Goal: Communication & Community: Ask a question

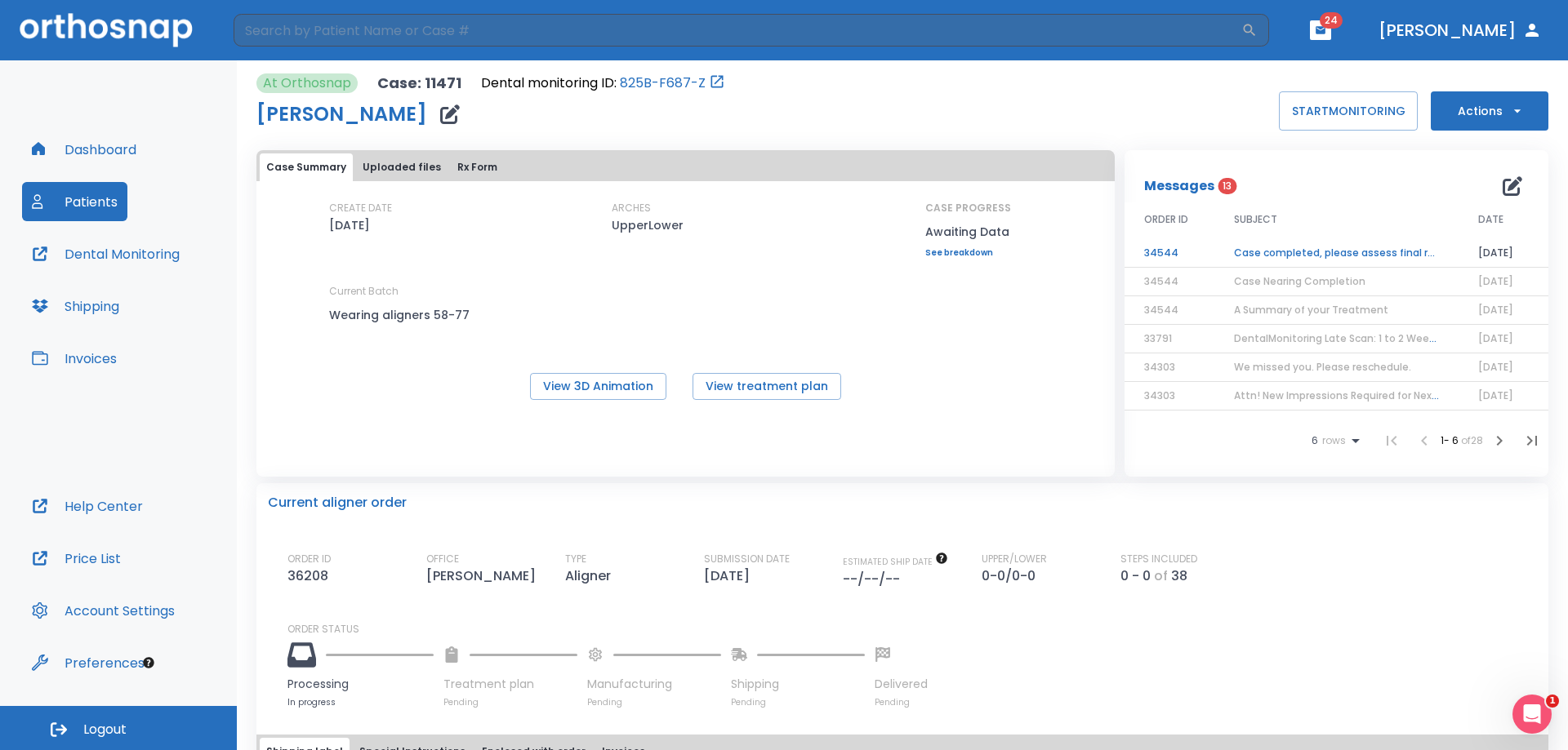
click at [96, 205] on button "Patients" at bounding box center [75, 201] width 105 height 39
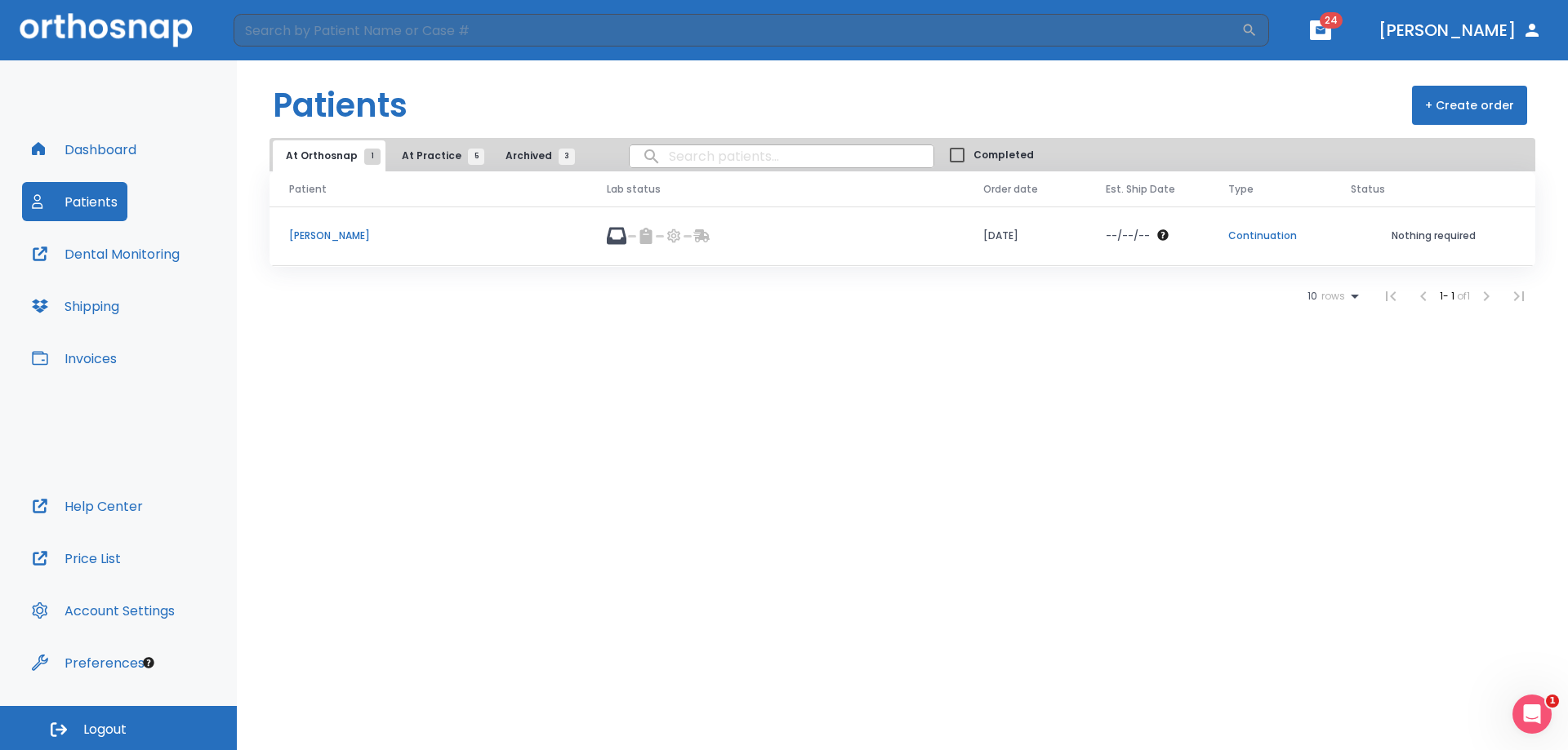
click at [319, 240] on p "[PERSON_NAME]" at bounding box center [428, 236] width 279 height 15
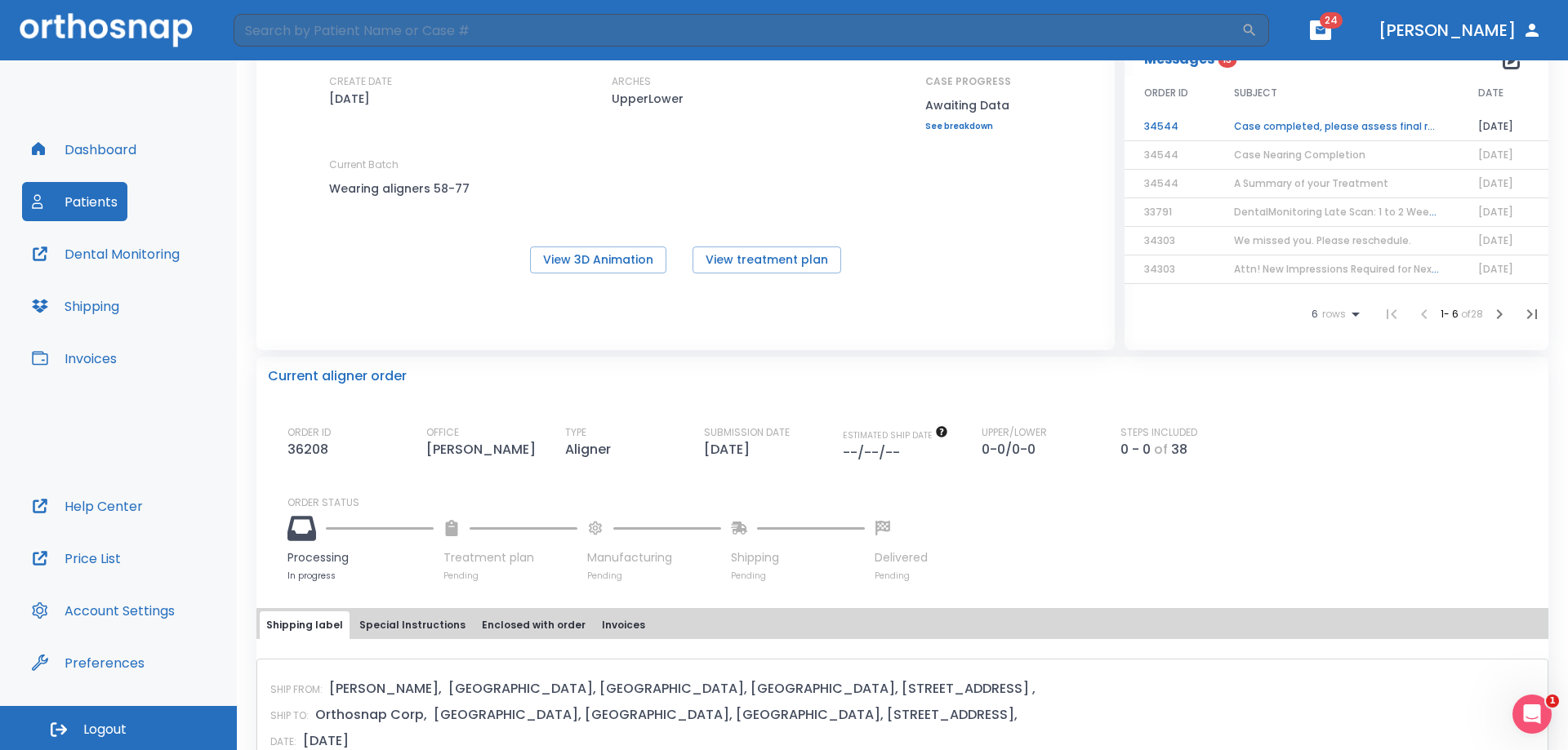
scroll to position [408, 0]
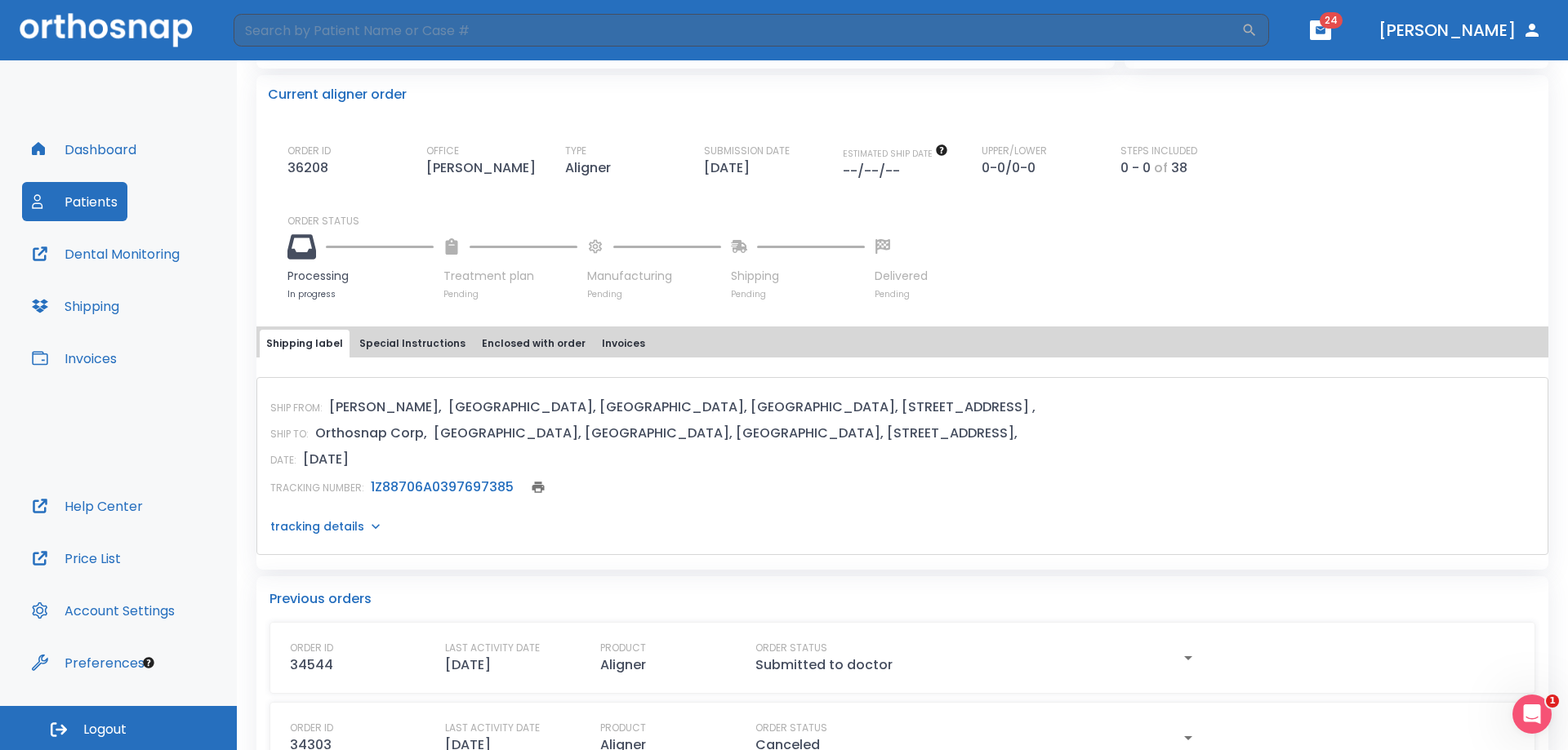
click at [409, 490] on link "1Z88706A0397697385" at bounding box center [443, 487] width 143 height 19
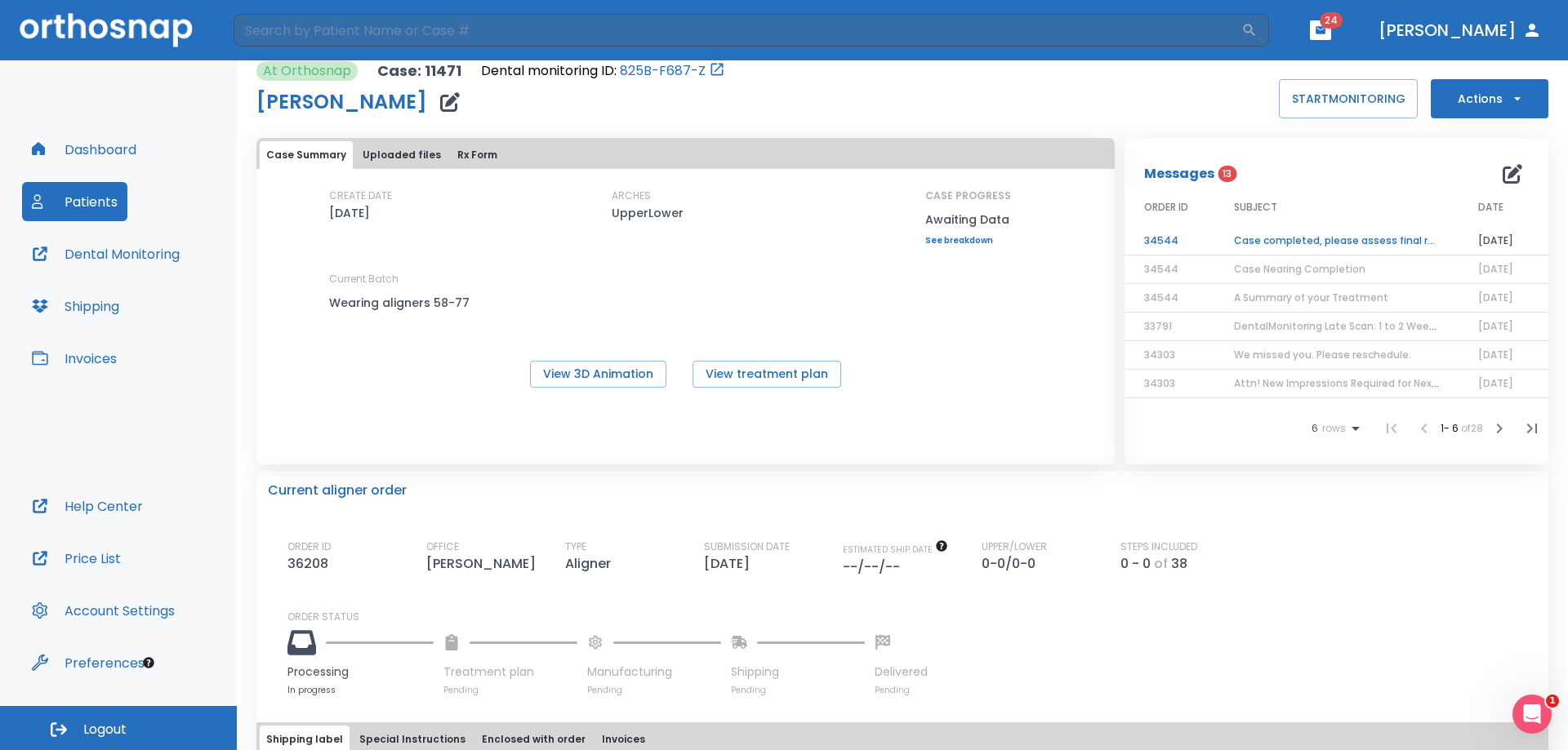
scroll to position [0, 0]
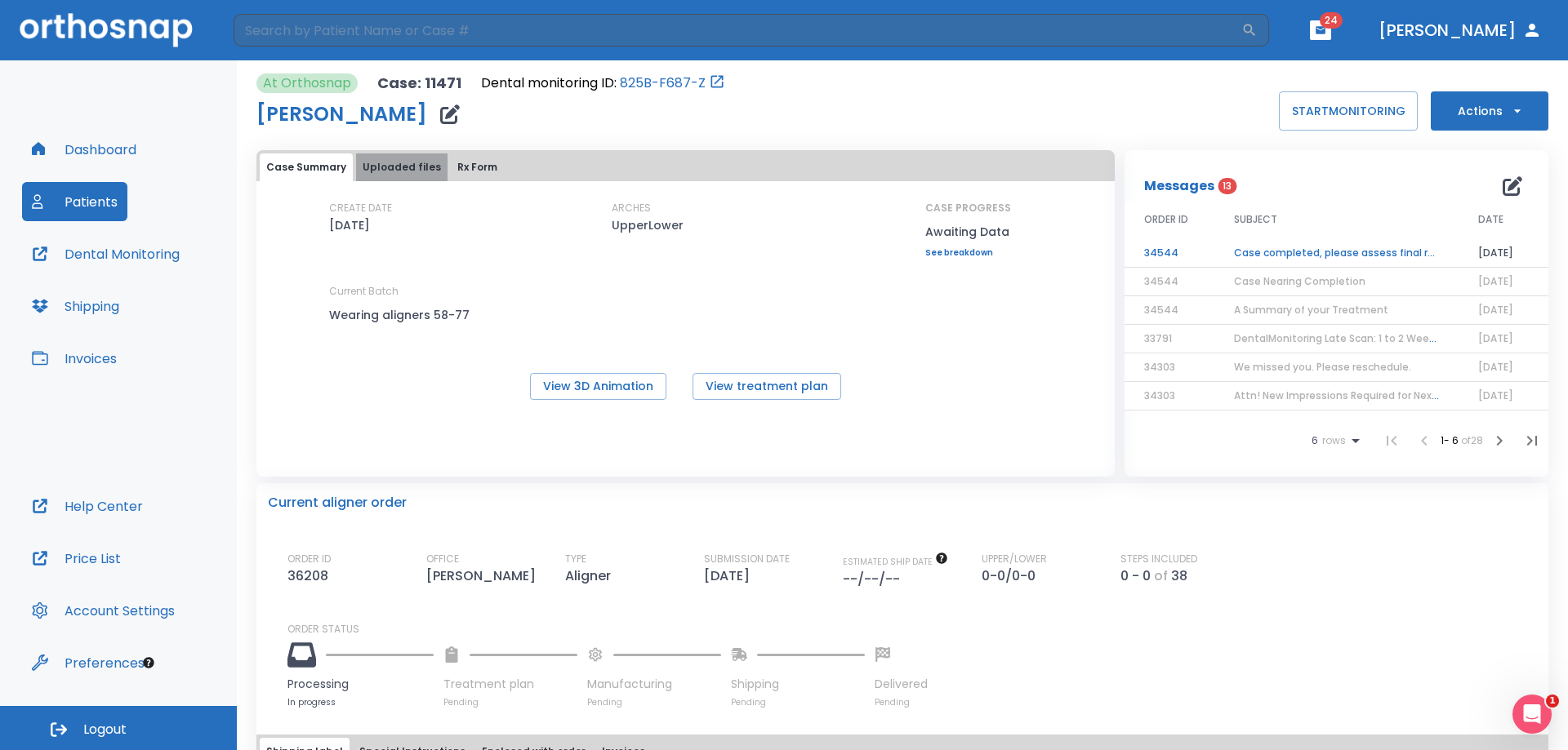
click at [411, 164] on button "Uploaded files" at bounding box center [401, 167] width 92 height 28
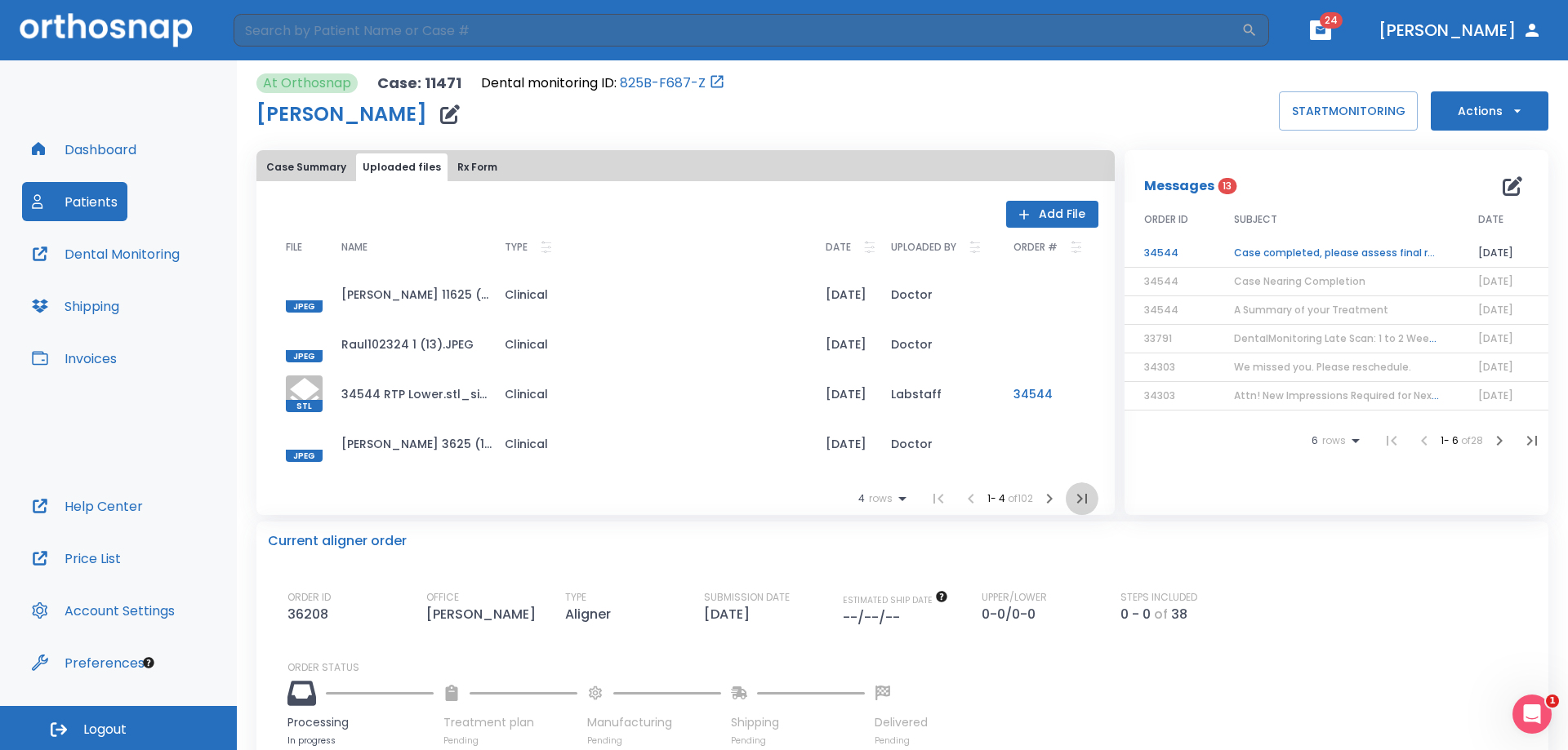
click at [1077, 502] on icon "button" at bounding box center [1081, 498] width 9 height 9
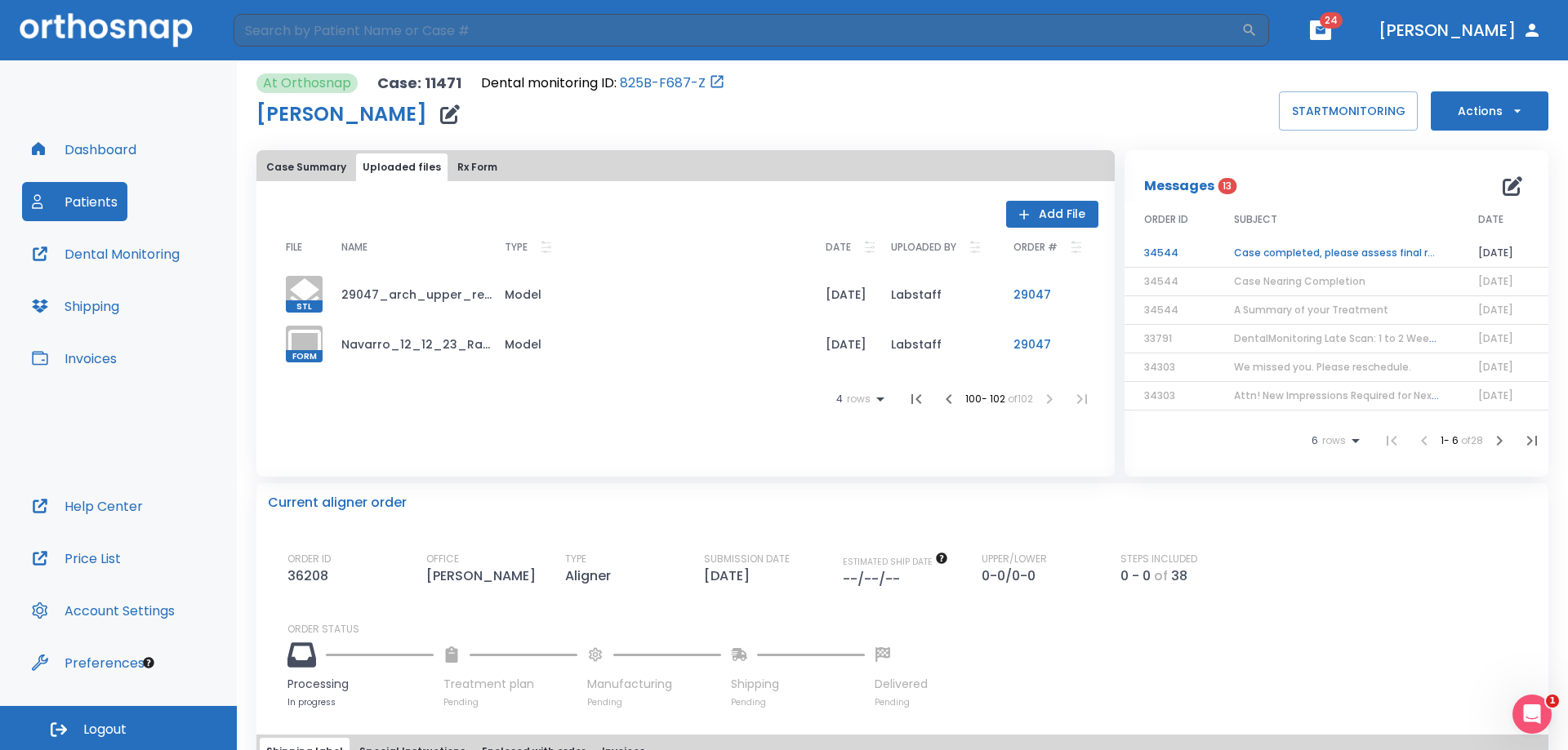
click at [939, 405] on icon "button" at bounding box center [949, 399] width 20 height 20
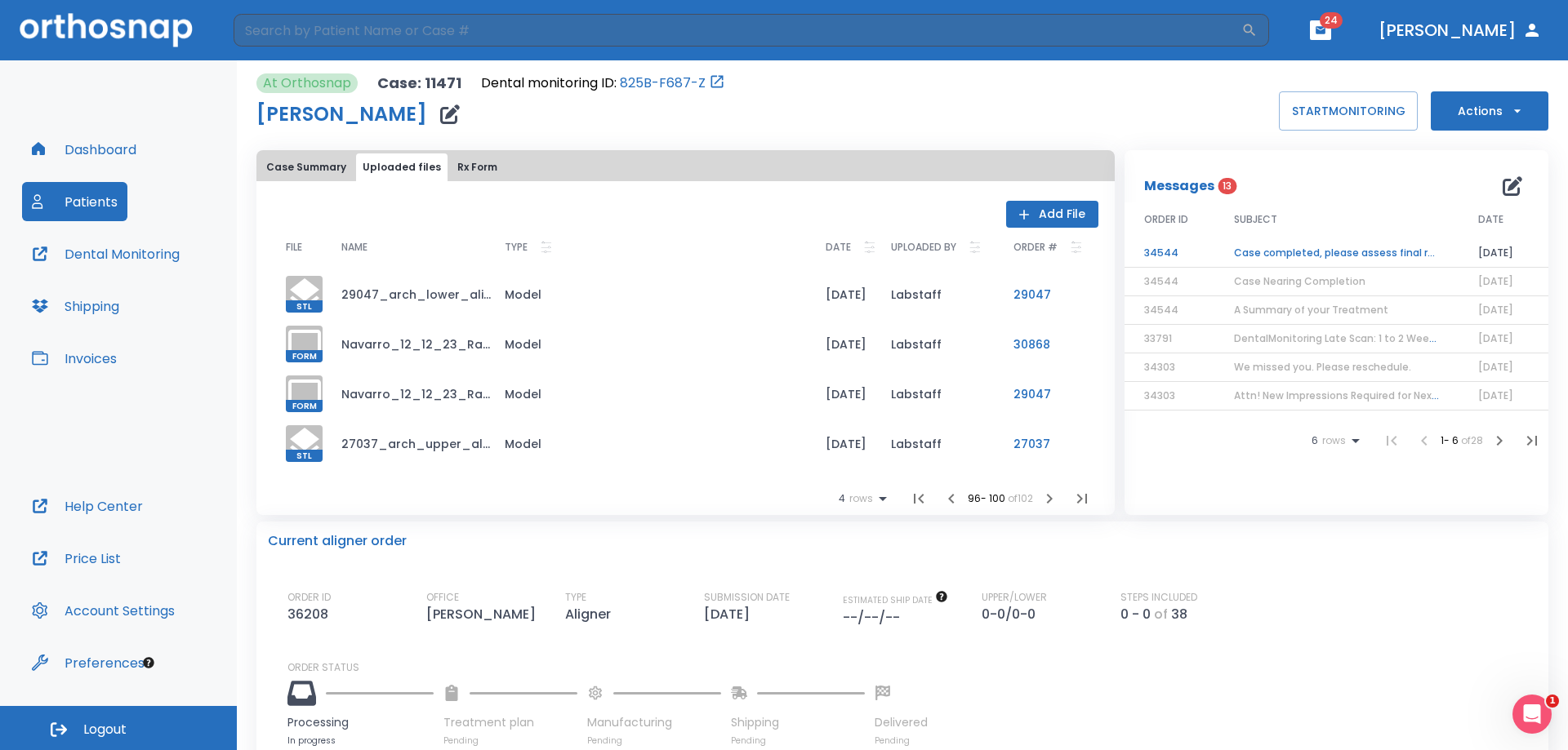
click at [942, 499] on icon "button" at bounding box center [952, 499] width 20 height 20
click at [914, 498] on icon "button" at bounding box center [923, 499] width 20 height 20
click at [832, 246] on p "DATE" at bounding box center [838, 247] width 25 height 20
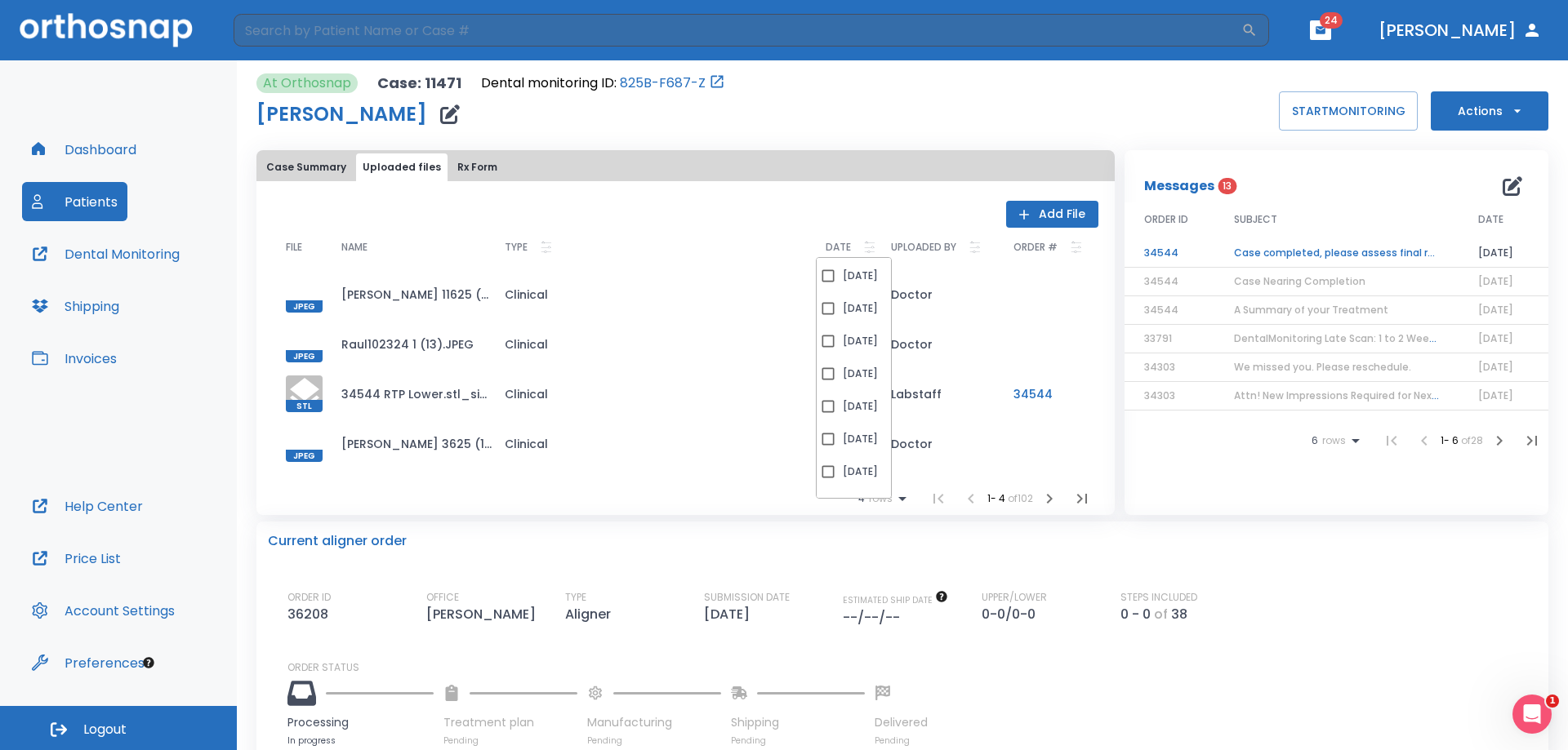
scroll to position [243, 0]
click at [870, 290] on p "[DATE]" at bounding box center [860, 293] width 35 height 20
checkbox input "true"
click at [958, 183] on div "CLEAR ALL Add File FILE NAME TYPE DATE UPLOADED BY ORDER # JPEG [PERSON_NAME] 8…" at bounding box center [686, 348] width 858 height 334
click at [864, 246] on icon at bounding box center [869, 247] width 11 height 11
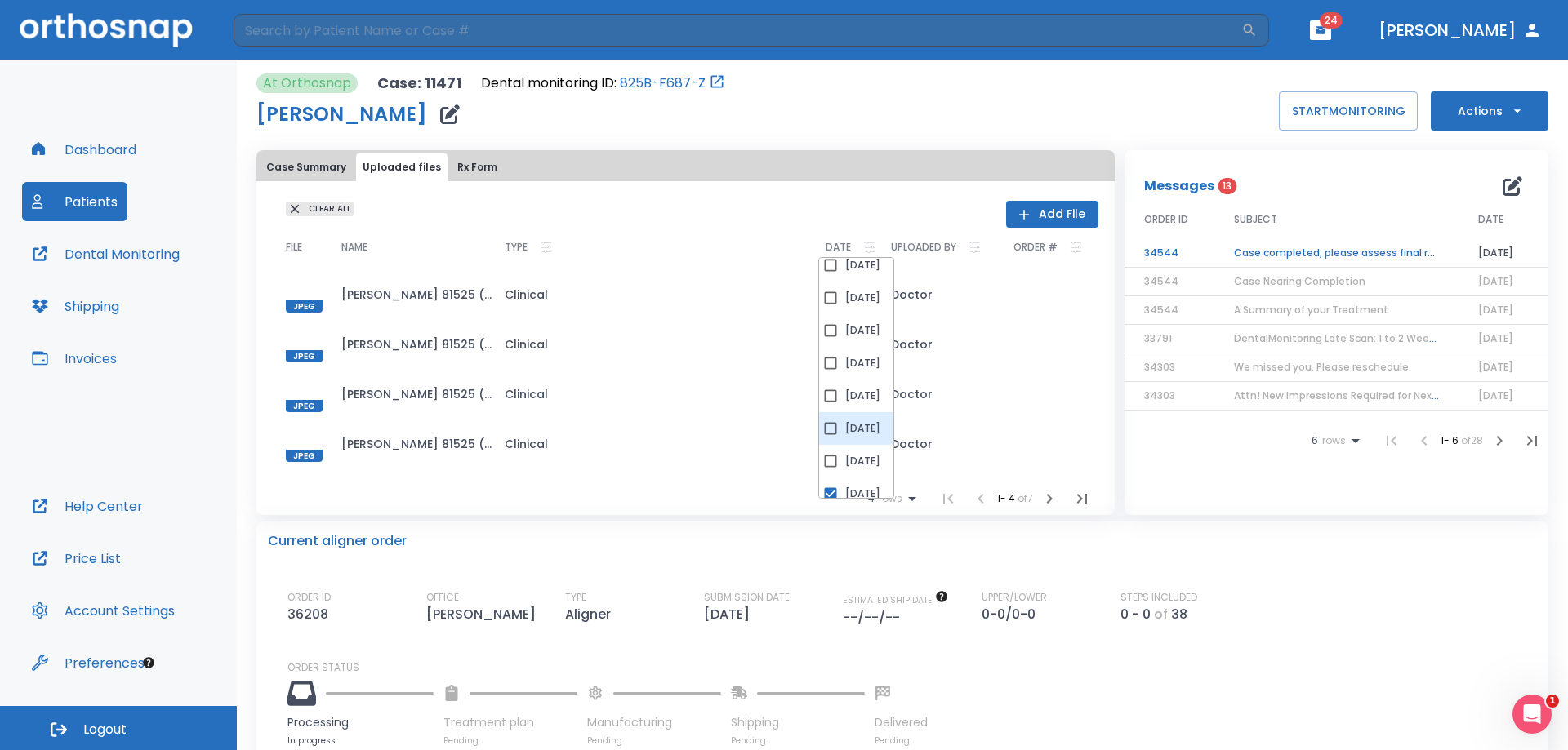
scroll to position [82, 0]
click at [841, 414] on div "[DATE]" at bounding box center [857, 421] width 48 height 20
checkbox input "true"
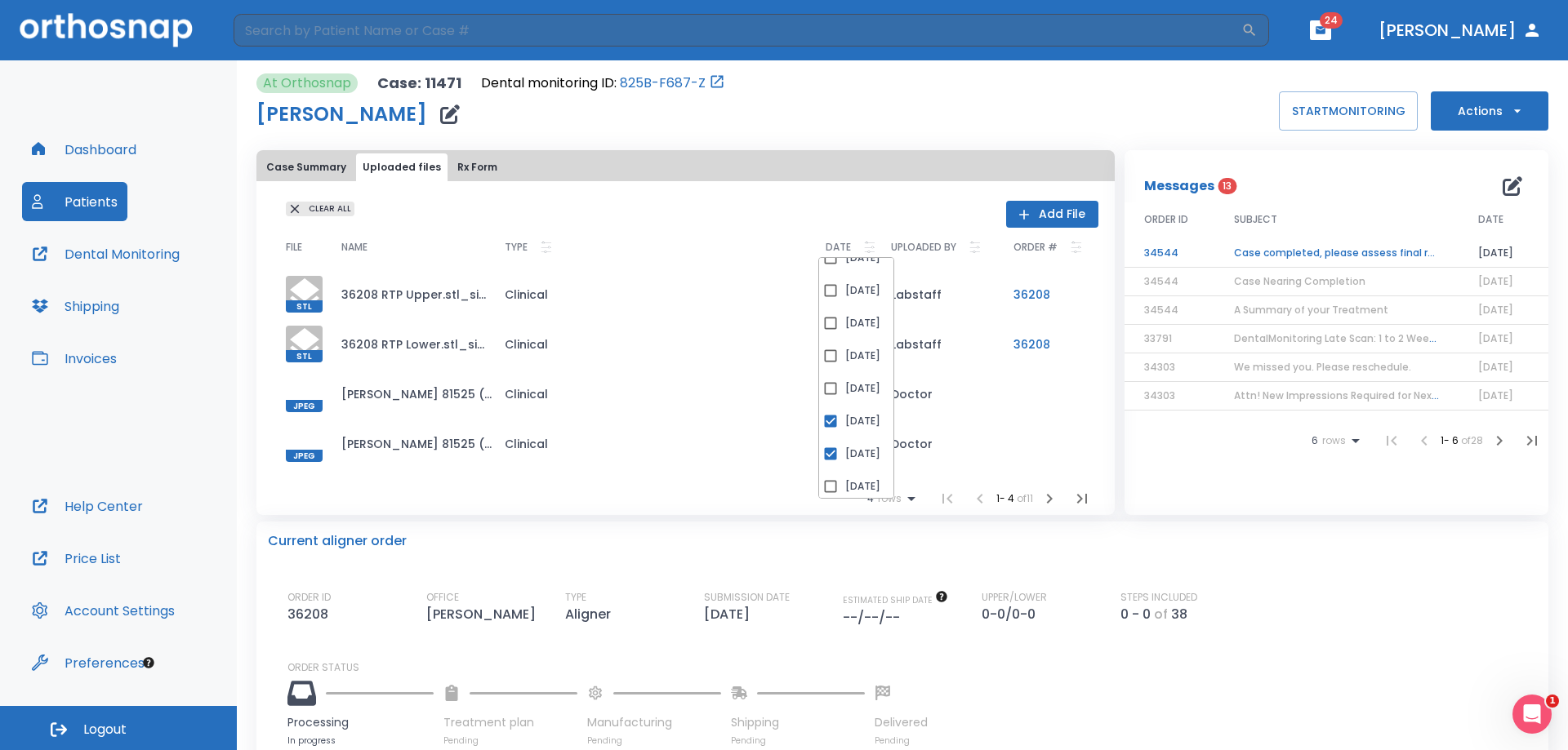
click at [858, 229] on th "DATE" at bounding box center [845, 249] width 66 height 42
click at [474, 295] on td "36208 RTP Upper.stl_simplified.stl" at bounding box center [409, 294] width 163 height 50
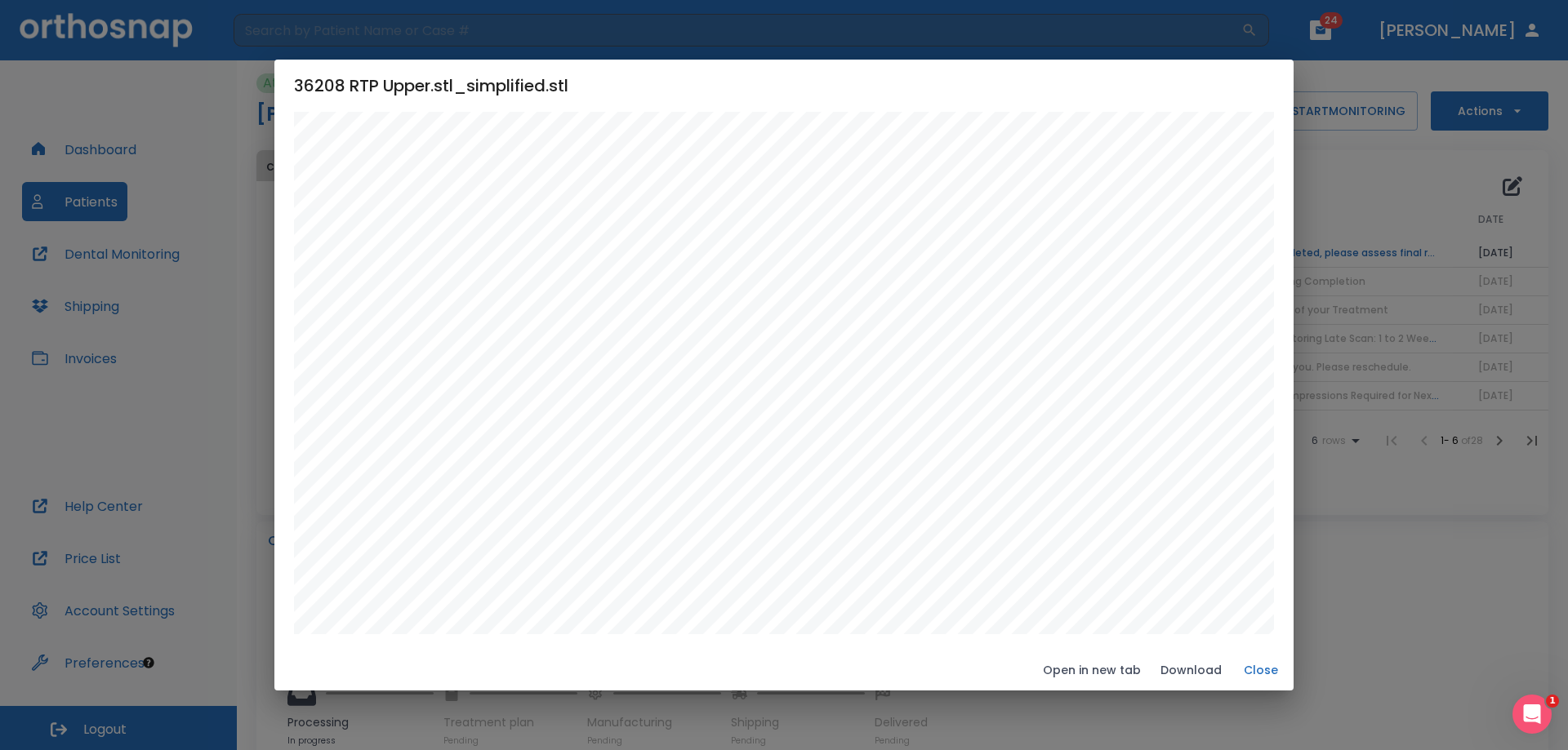
click at [1258, 666] on button "Close" at bounding box center [1261, 671] width 53 height 27
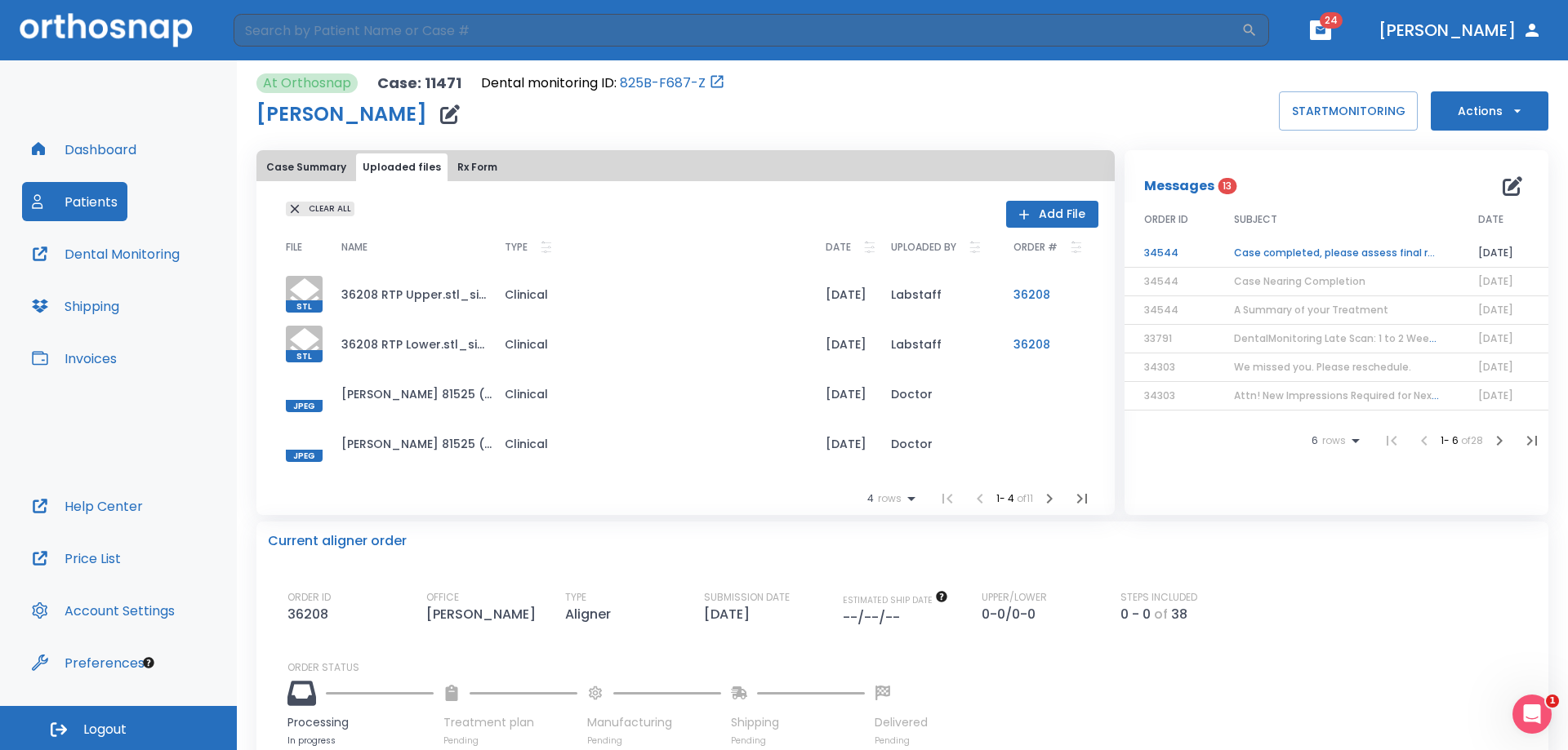
click at [304, 389] on div at bounding box center [304, 394] width 37 height 37
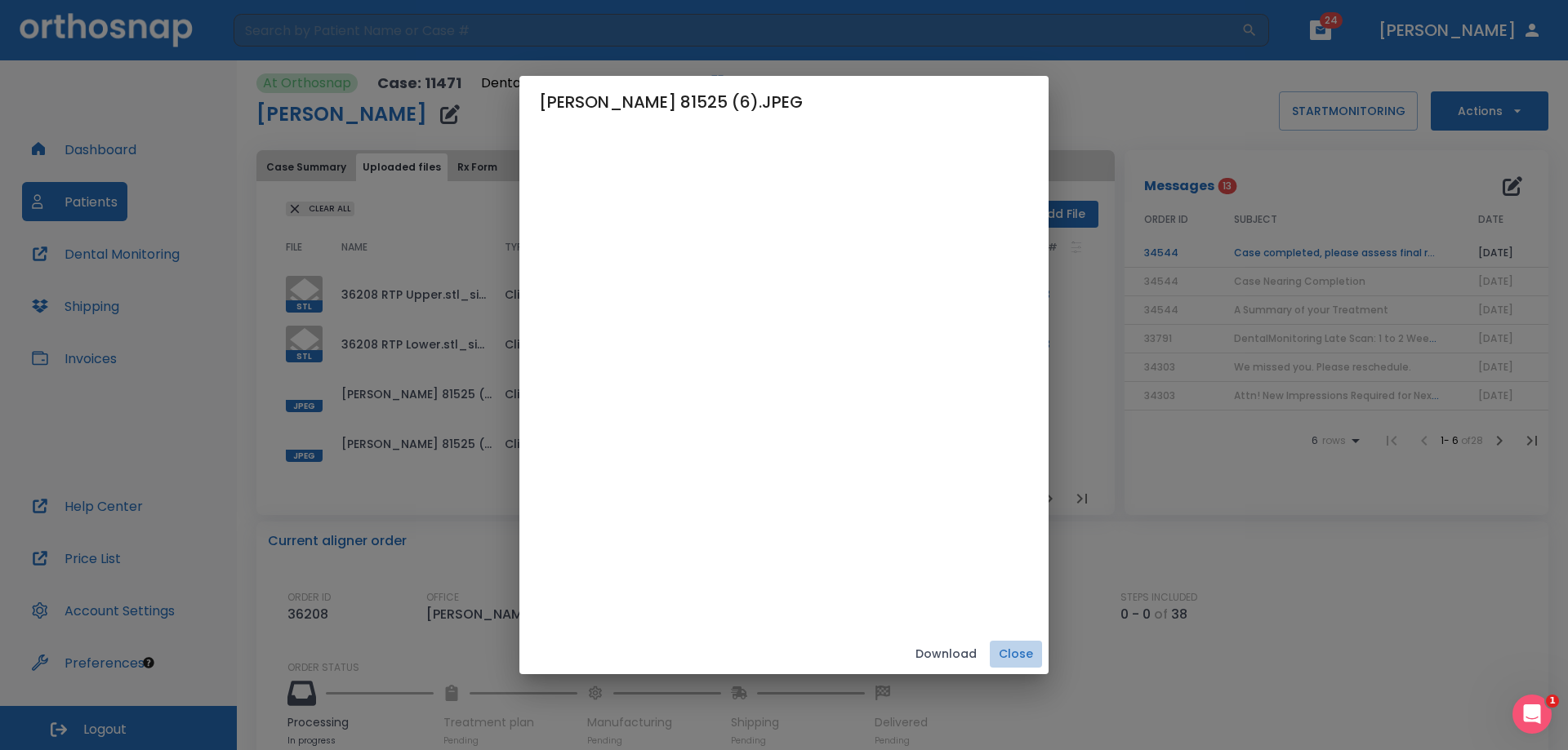
click at [1011, 646] on button "Close" at bounding box center [1016, 654] width 53 height 27
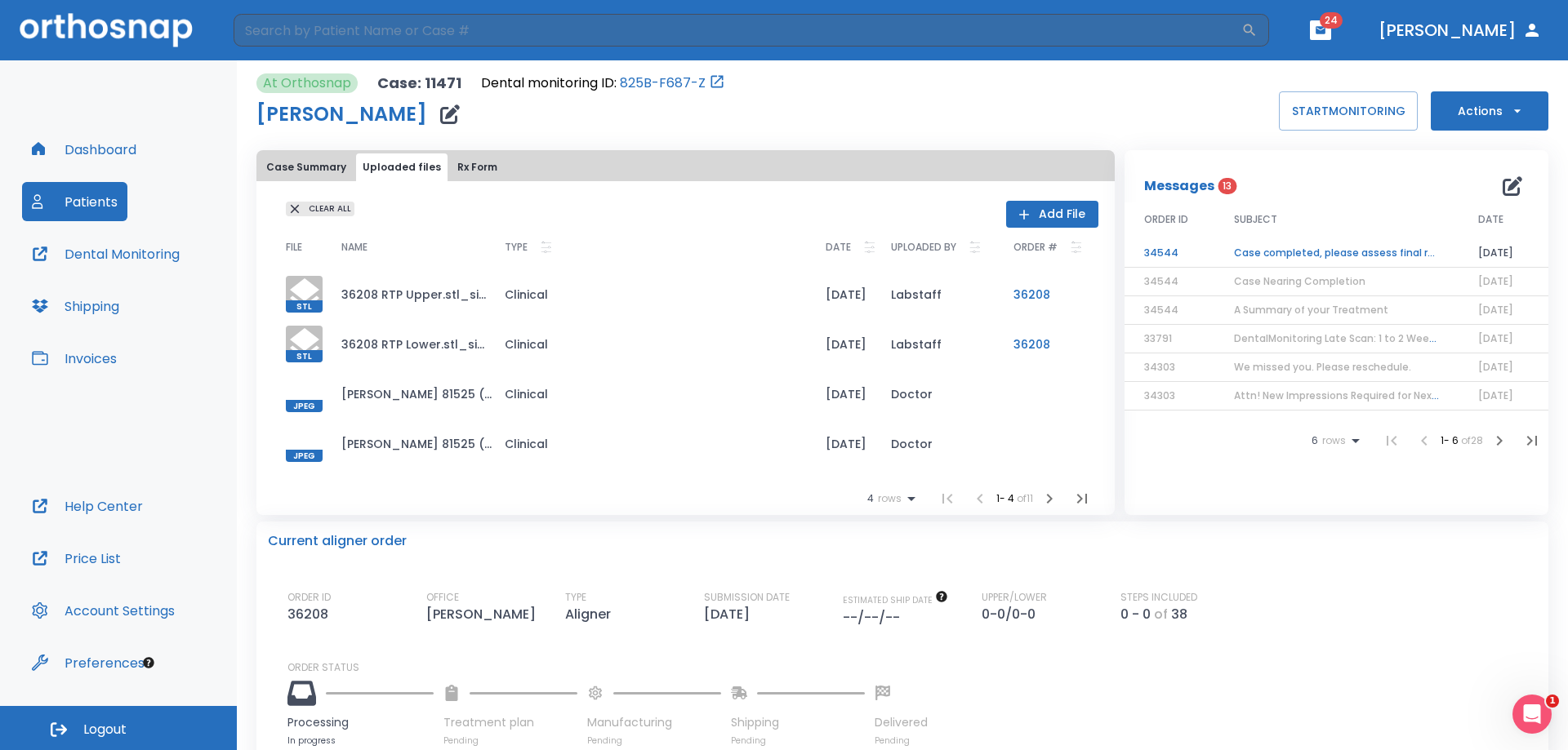
click at [560, 103] on div "[PERSON_NAME]" at bounding box center [490, 115] width 469 height 33
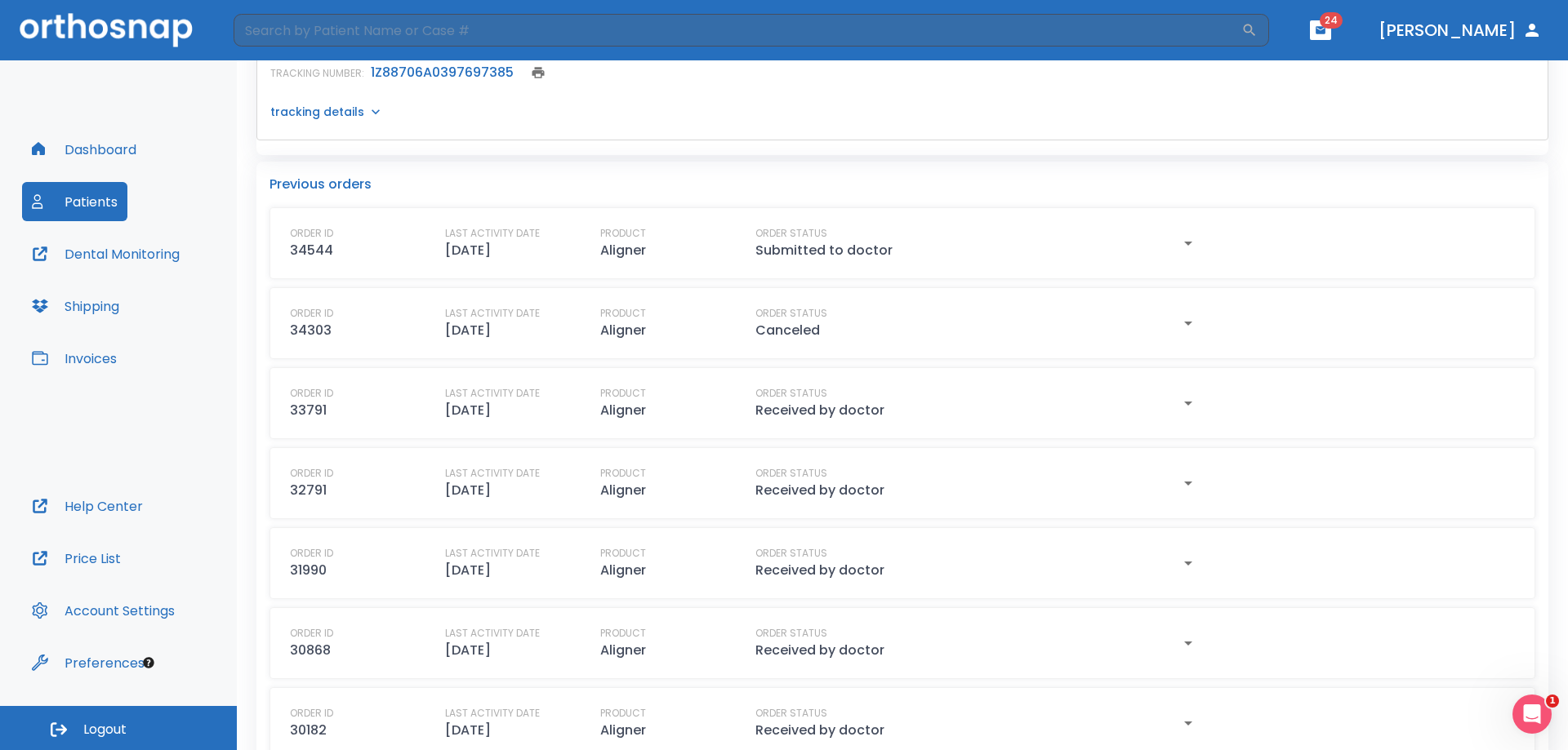
scroll to position [898, 0]
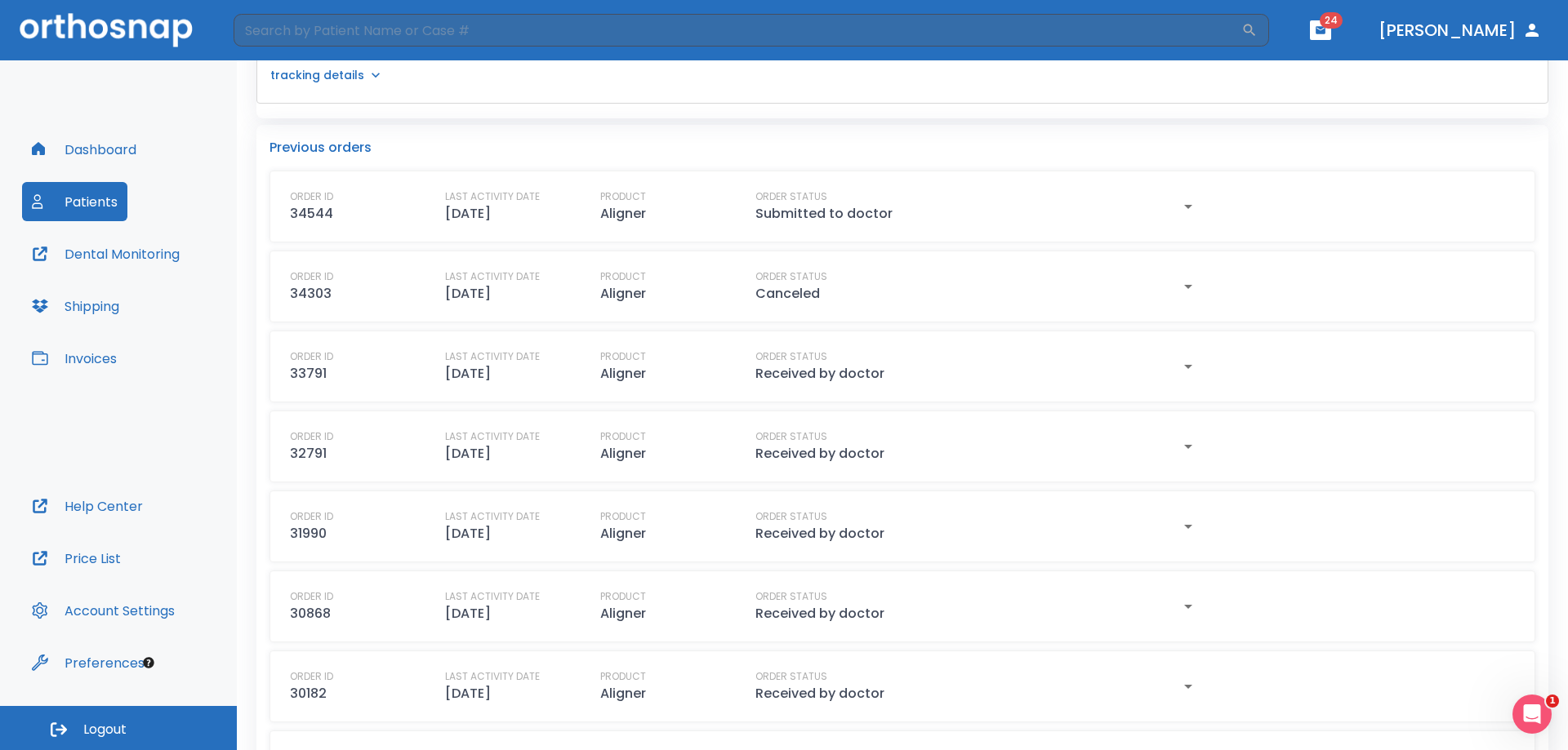
click at [1179, 205] on icon "button" at bounding box center [1188, 206] width 20 height 20
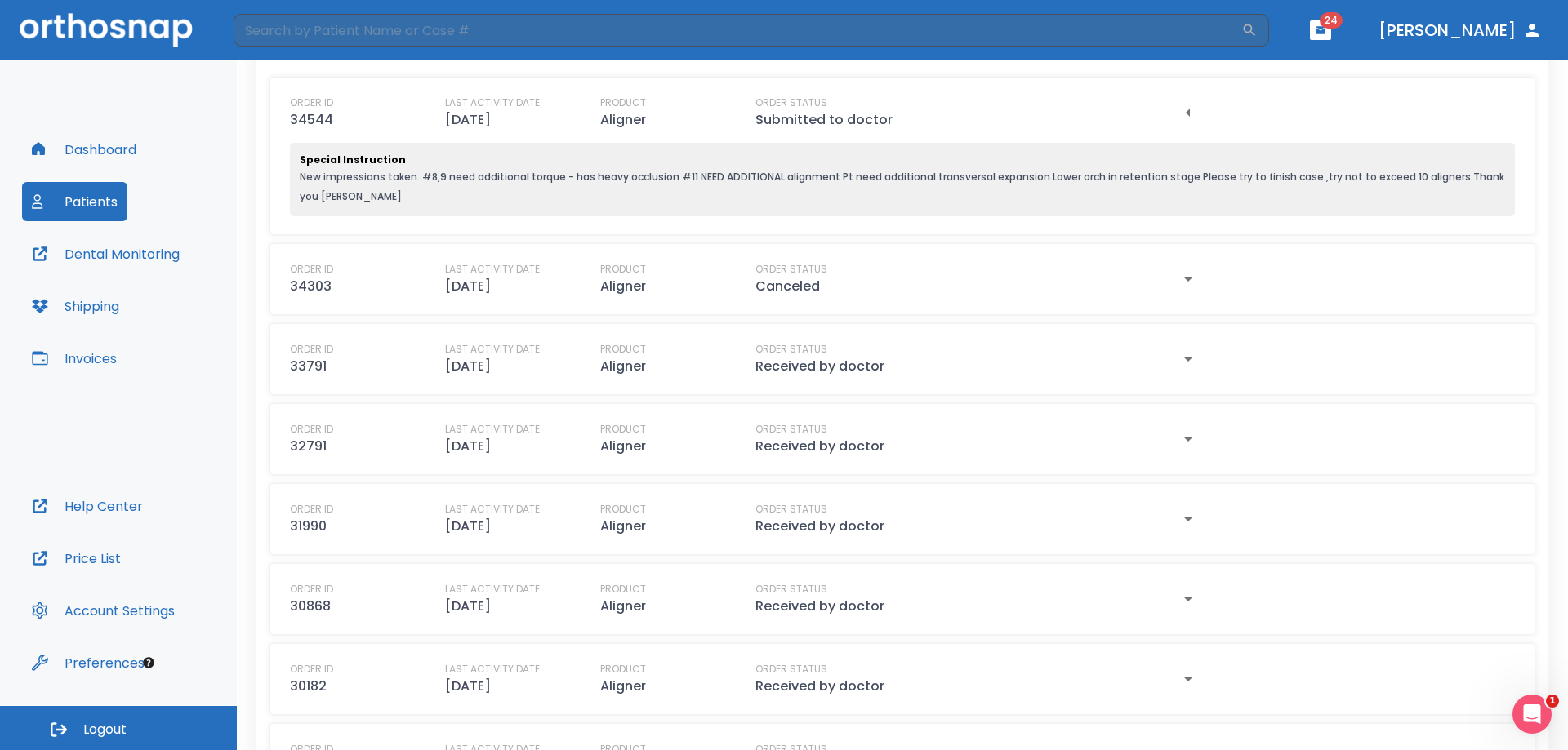
scroll to position [1225, 0]
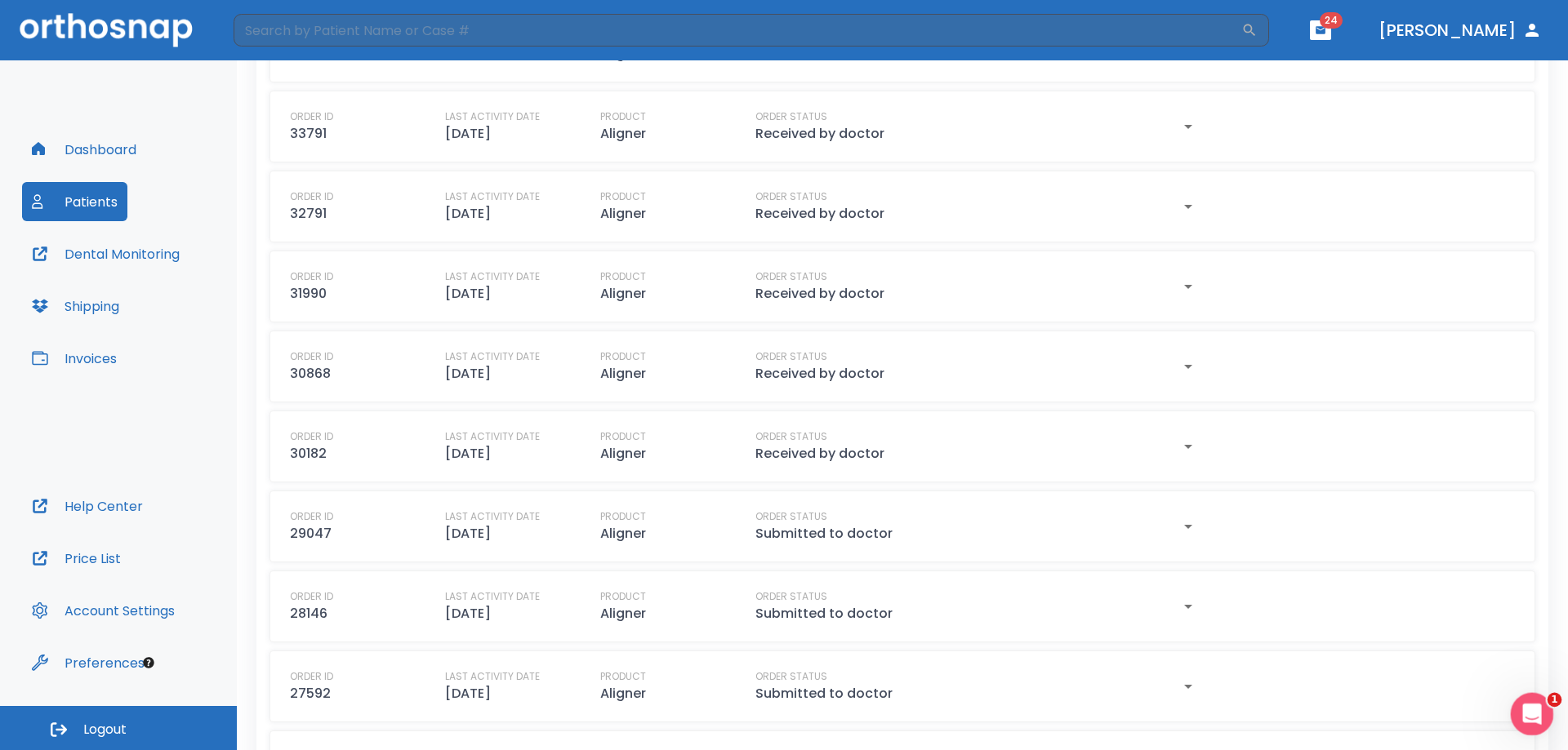
click at [1530, 706] on icon "Open Intercom Messenger" at bounding box center [1530, 712] width 27 height 27
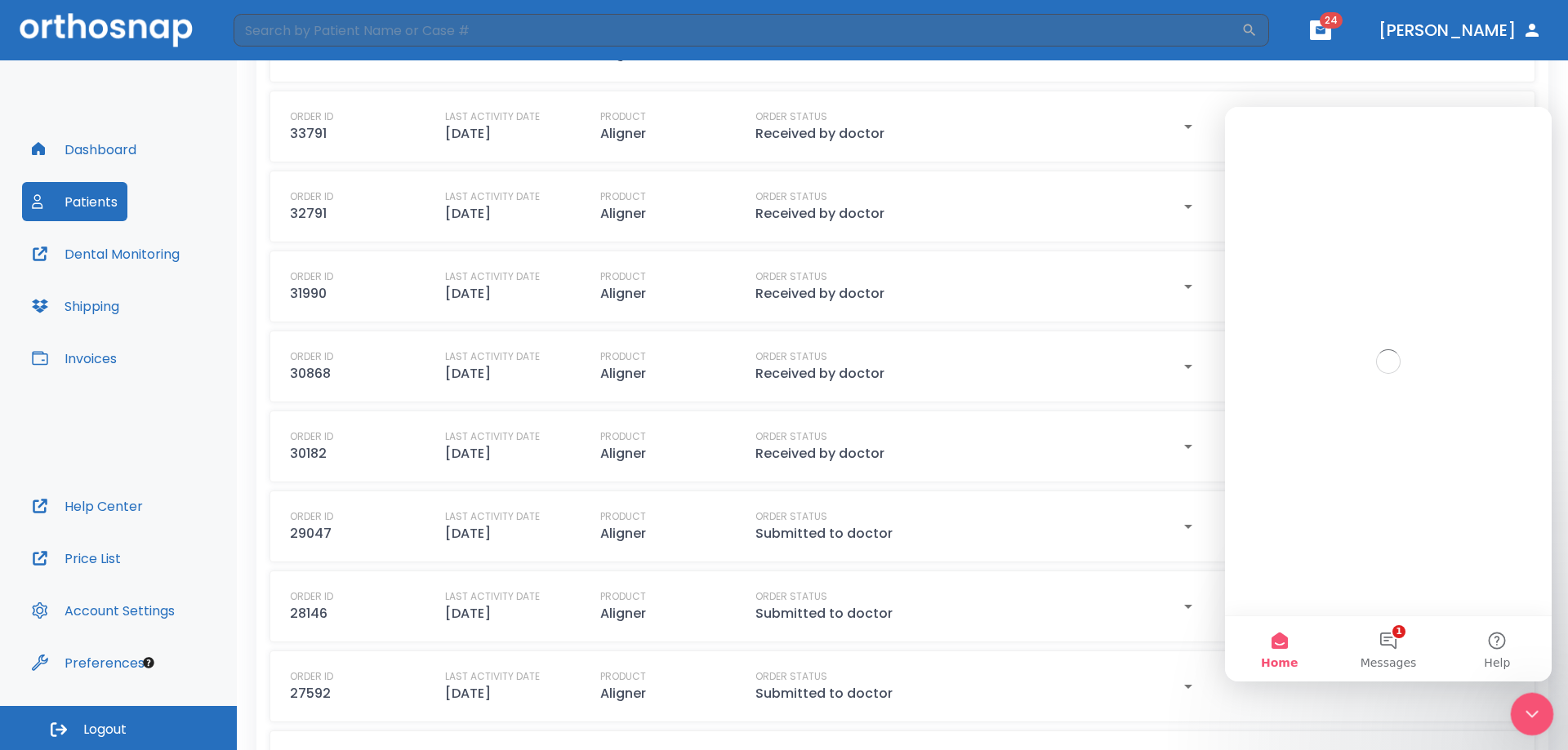
scroll to position [0, 0]
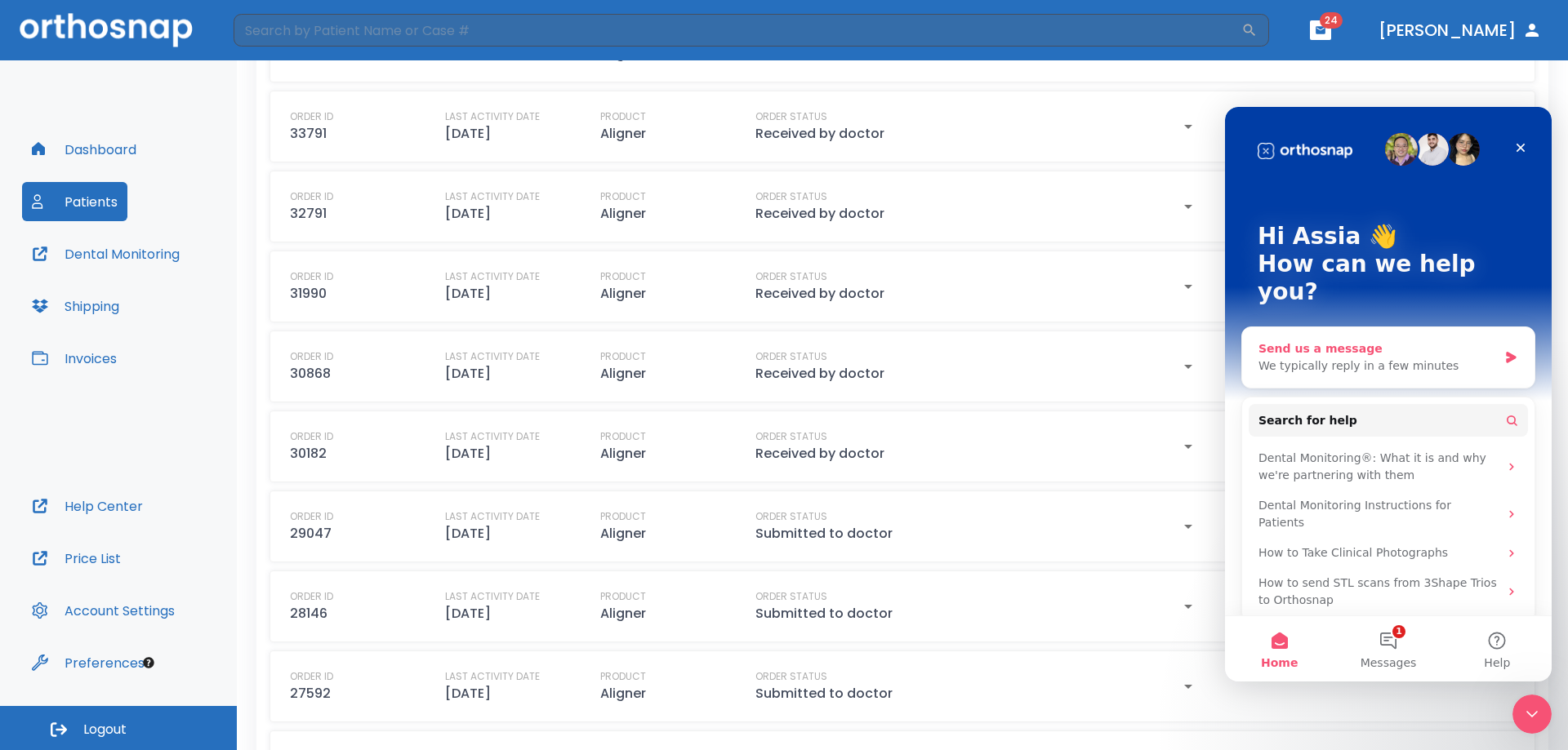
click at [1310, 357] on div "We typically reply in a few minutes" at bounding box center [1378, 366] width 239 height 17
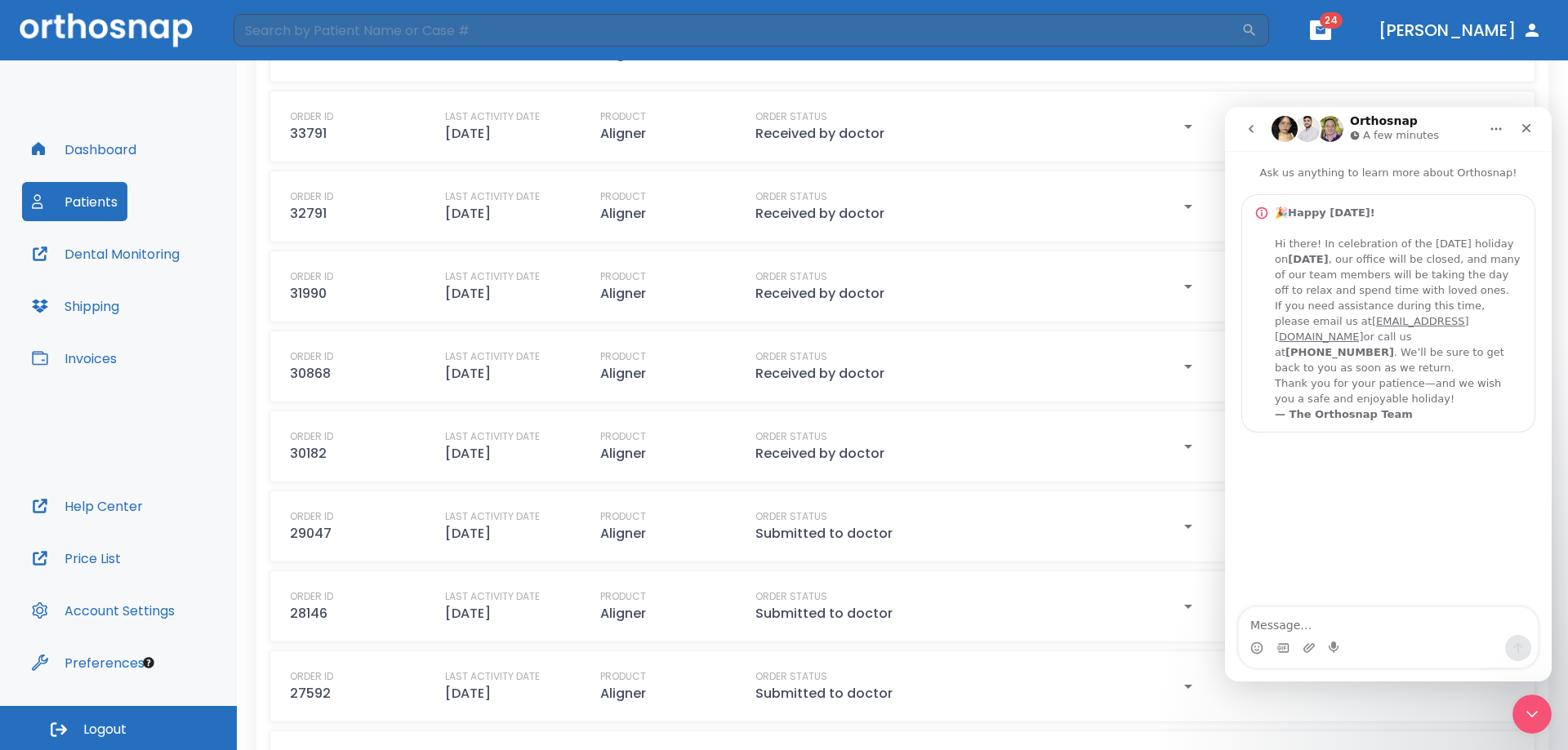
click at [1299, 618] on textarea "Message…" at bounding box center [1388, 621] width 299 height 28
type textarea "Live chat"
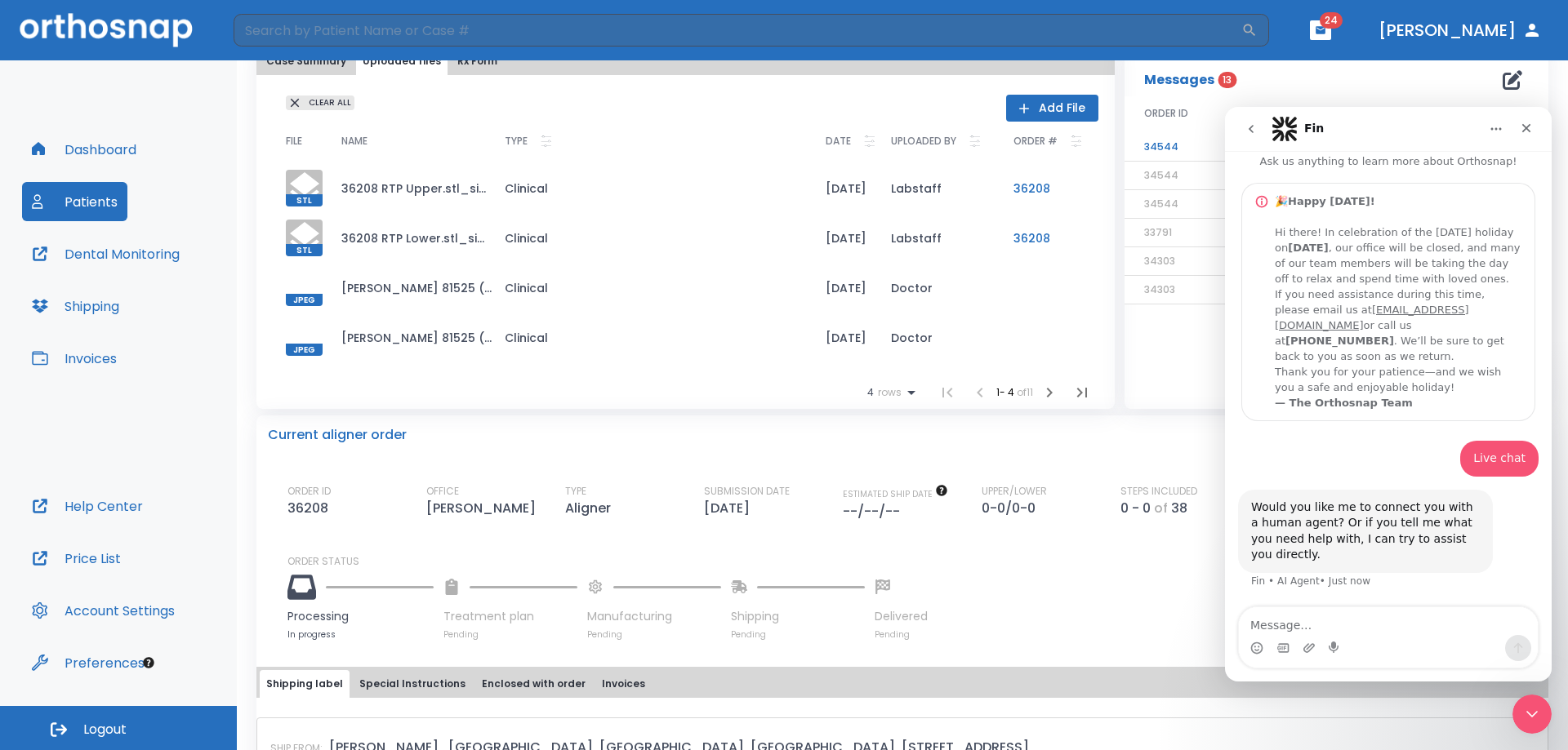
scroll to position [82, 0]
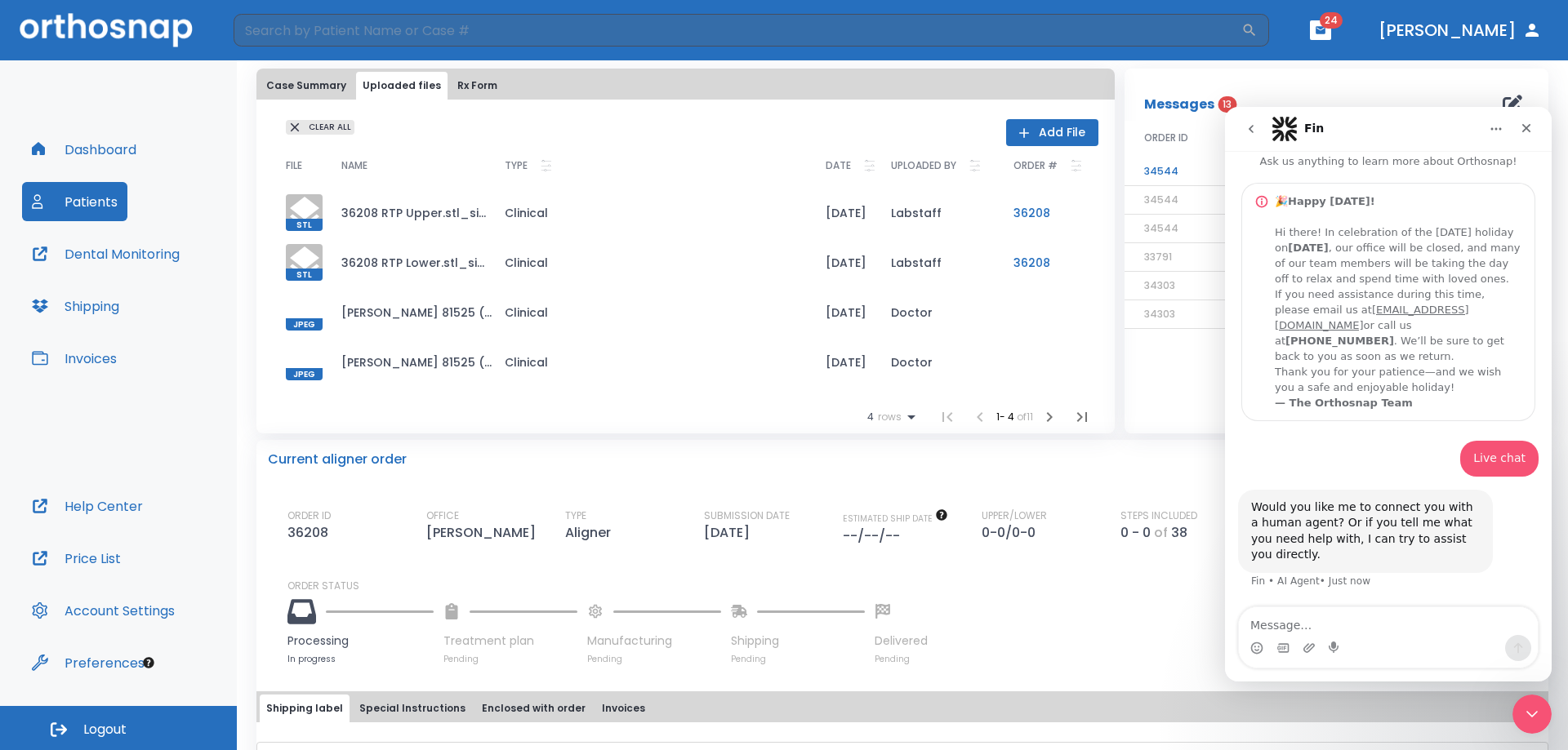
click at [1328, 614] on textarea "Message…" at bounding box center [1388, 621] width 299 height 28
type textarea "Yes"
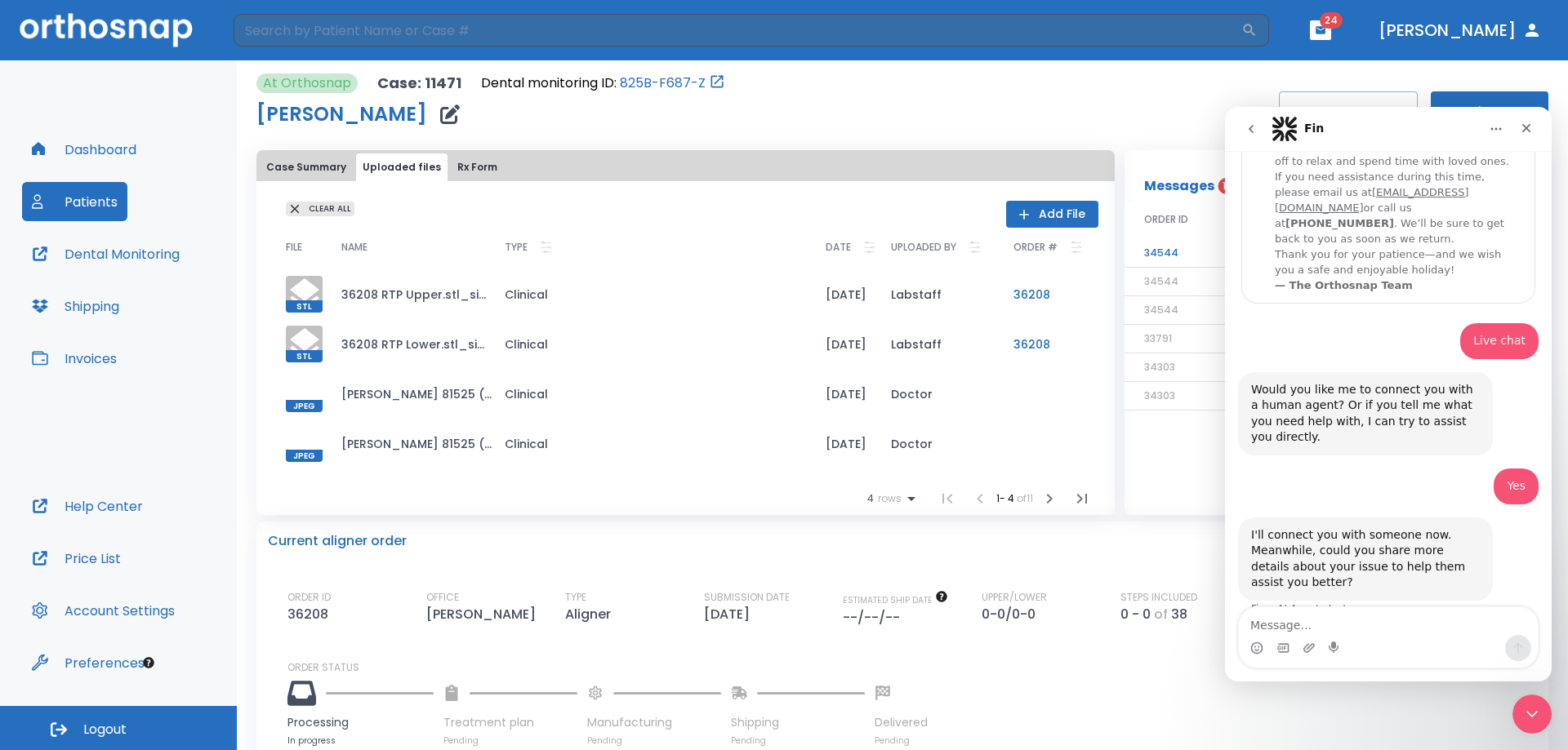
scroll to position [173, 0]
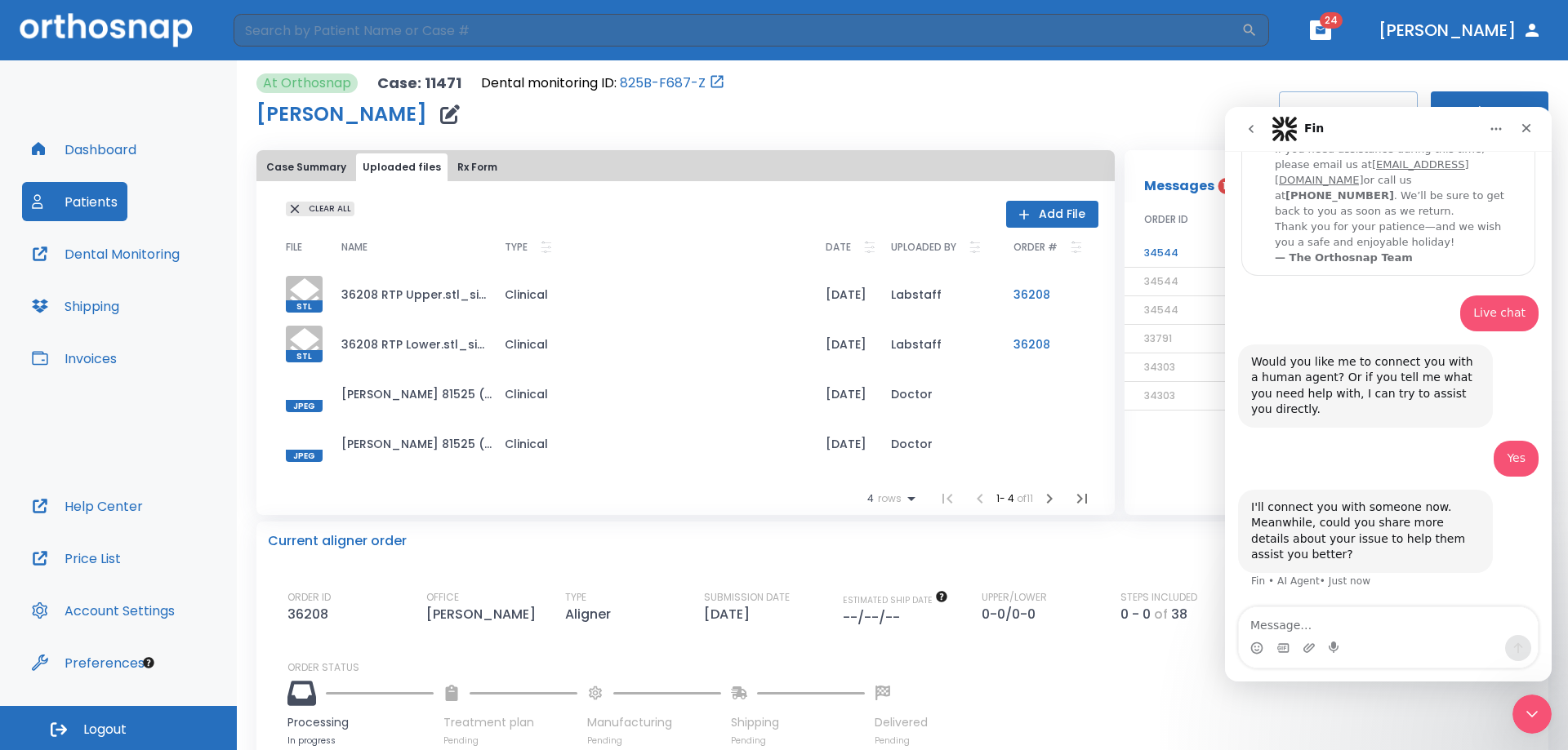
click at [1495, 130] on icon "Home" at bounding box center [1496, 129] width 13 height 13
click at [1537, 707] on icon "Close Intercom Messenger" at bounding box center [1530, 712] width 20 height 20
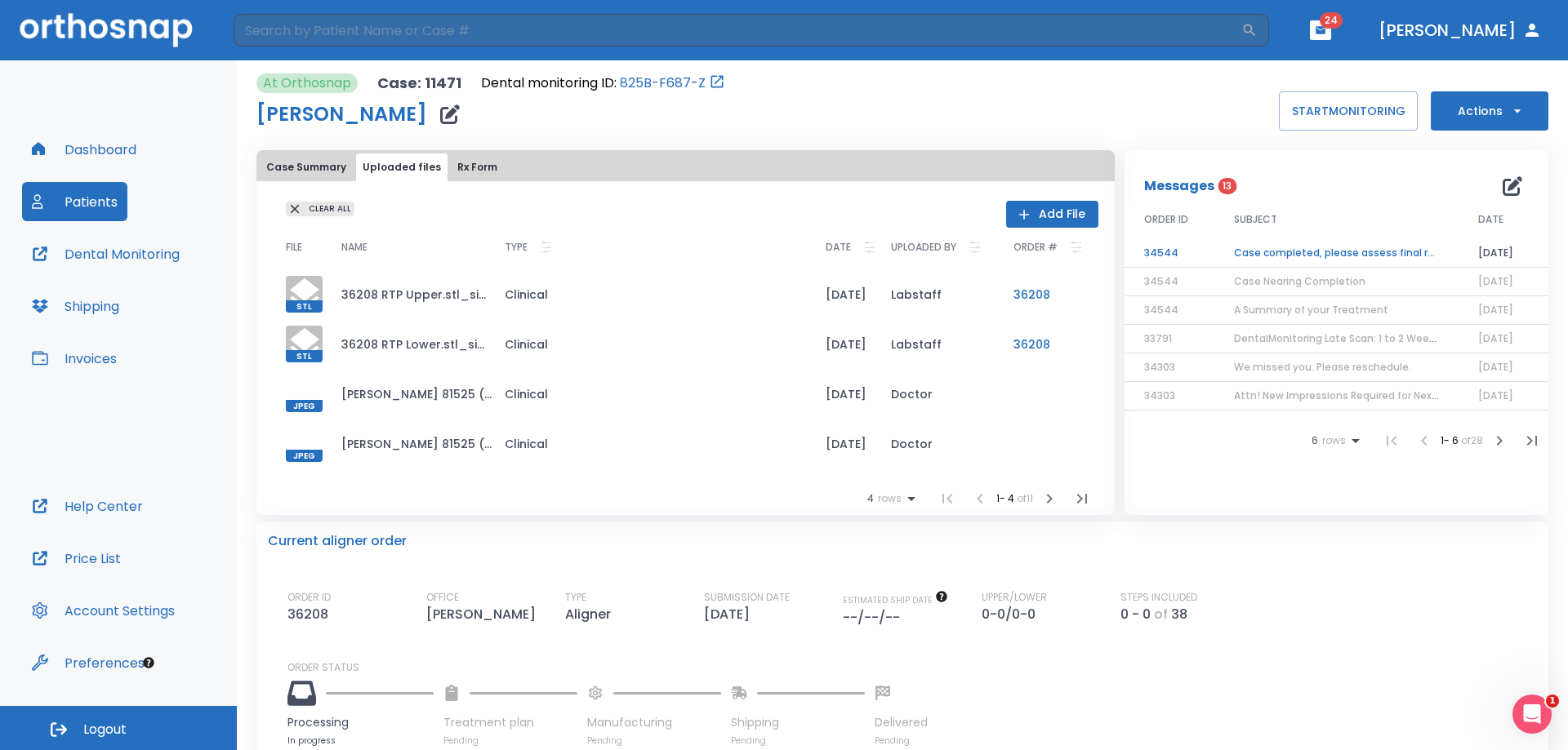
click at [1509, 114] on icon "button" at bounding box center [1517, 110] width 16 height 16
click at [684, 538] on div at bounding box center [784, 375] width 1568 height 750
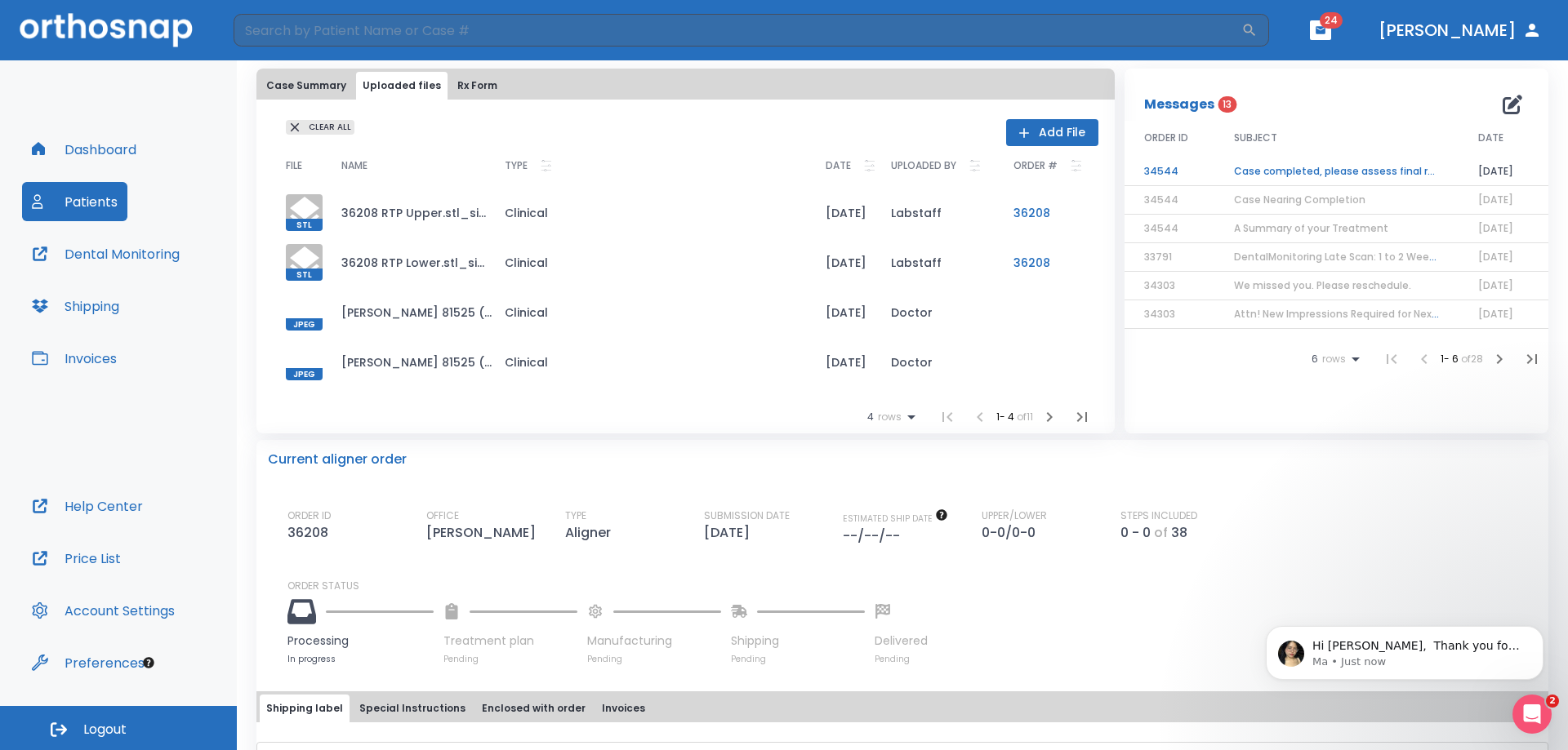
scroll to position [360, 0]
click at [1532, 707] on icon "Open Intercom Messenger" at bounding box center [1530, 712] width 27 height 27
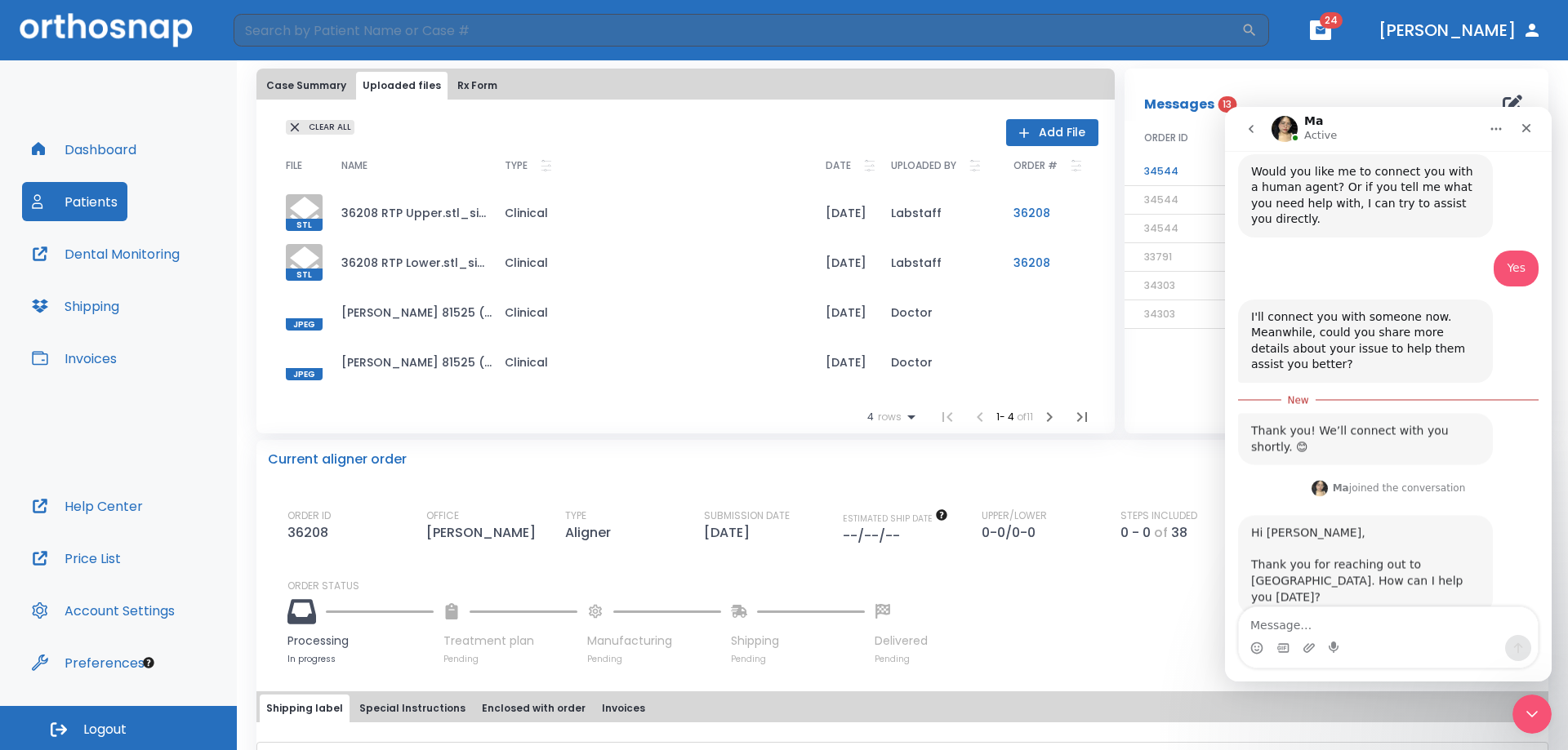
scroll to position [387, 0]
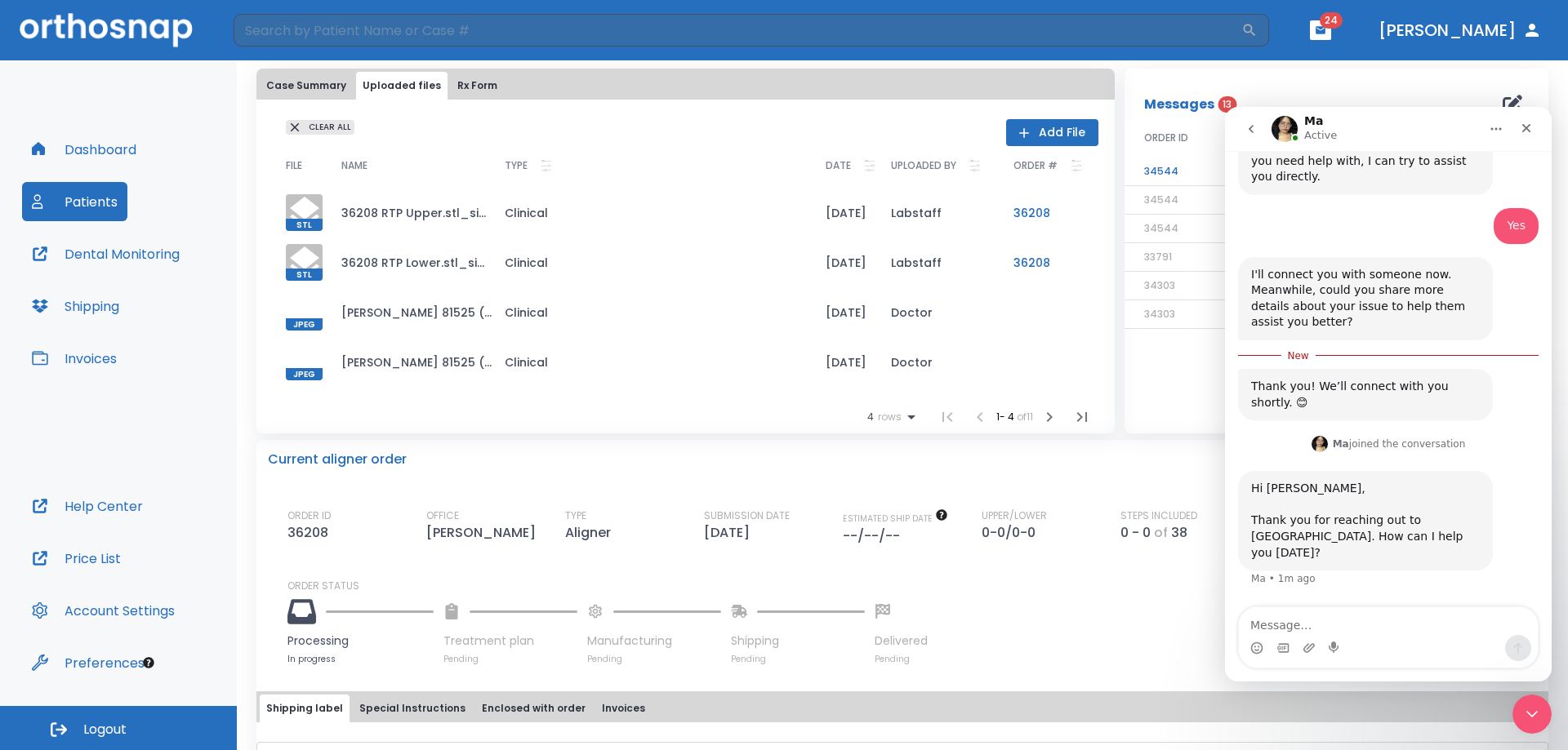
click at [1372, 630] on textarea "Message…" at bounding box center [1388, 621] width 299 height 28
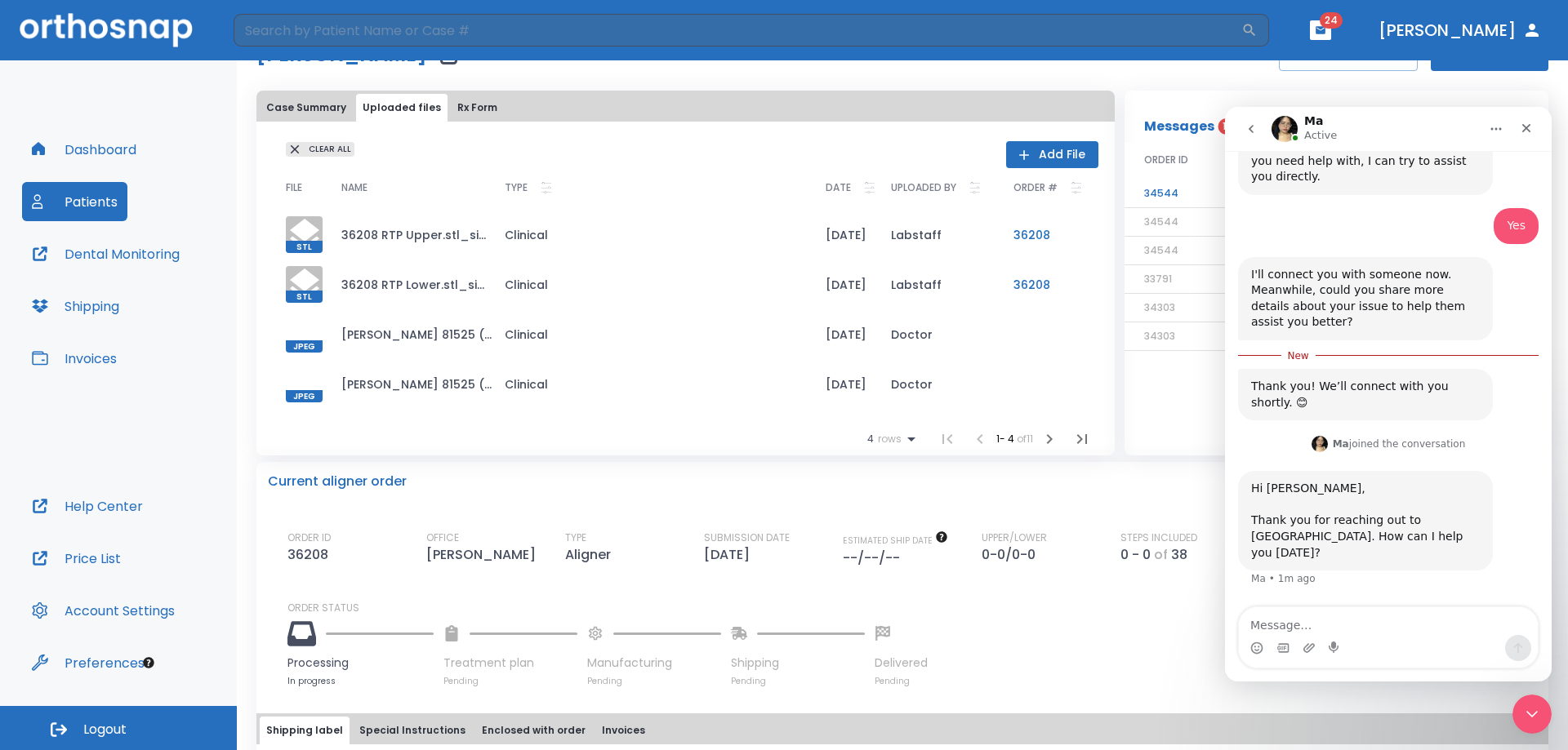
scroll to position [0, 0]
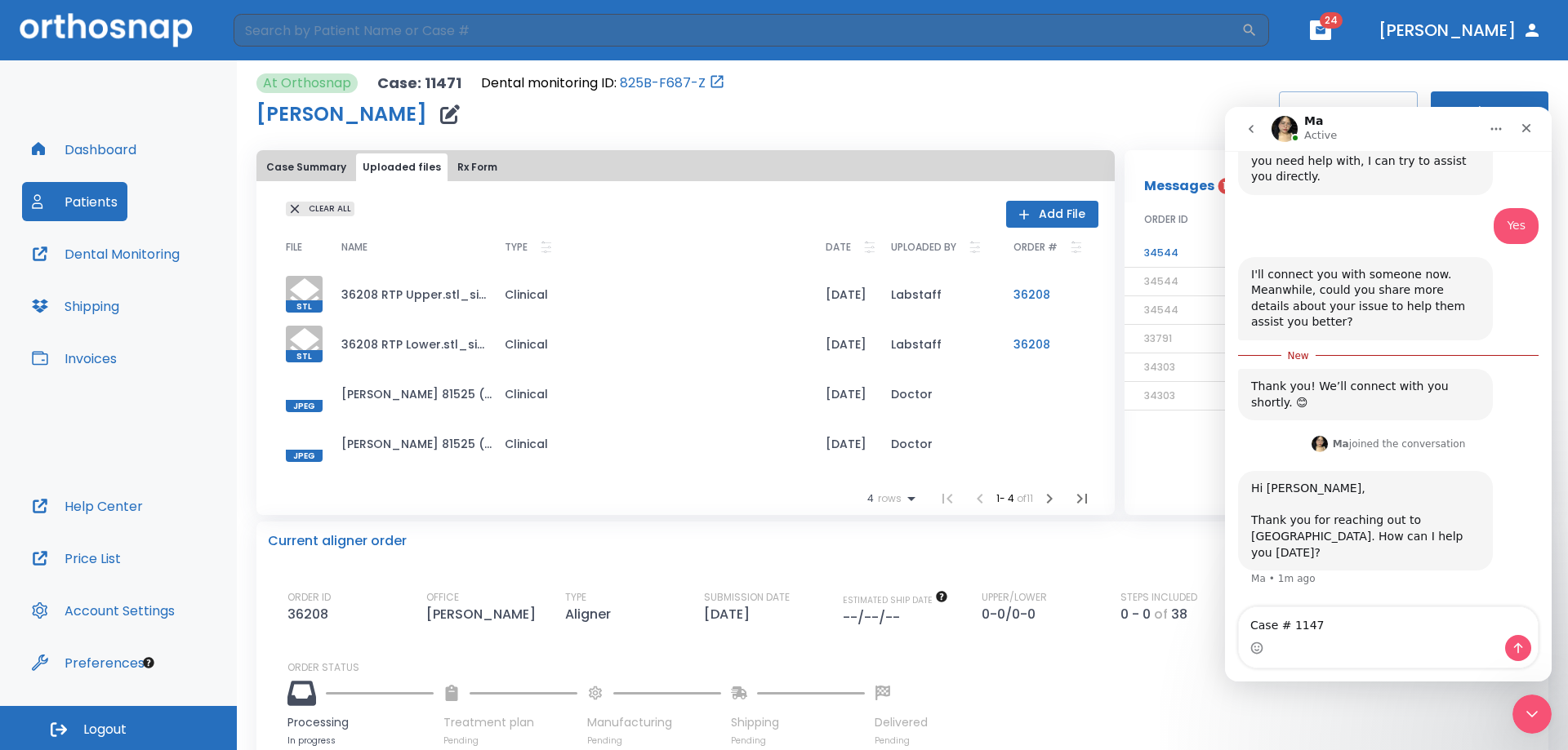
type textarea "Case # 11471"
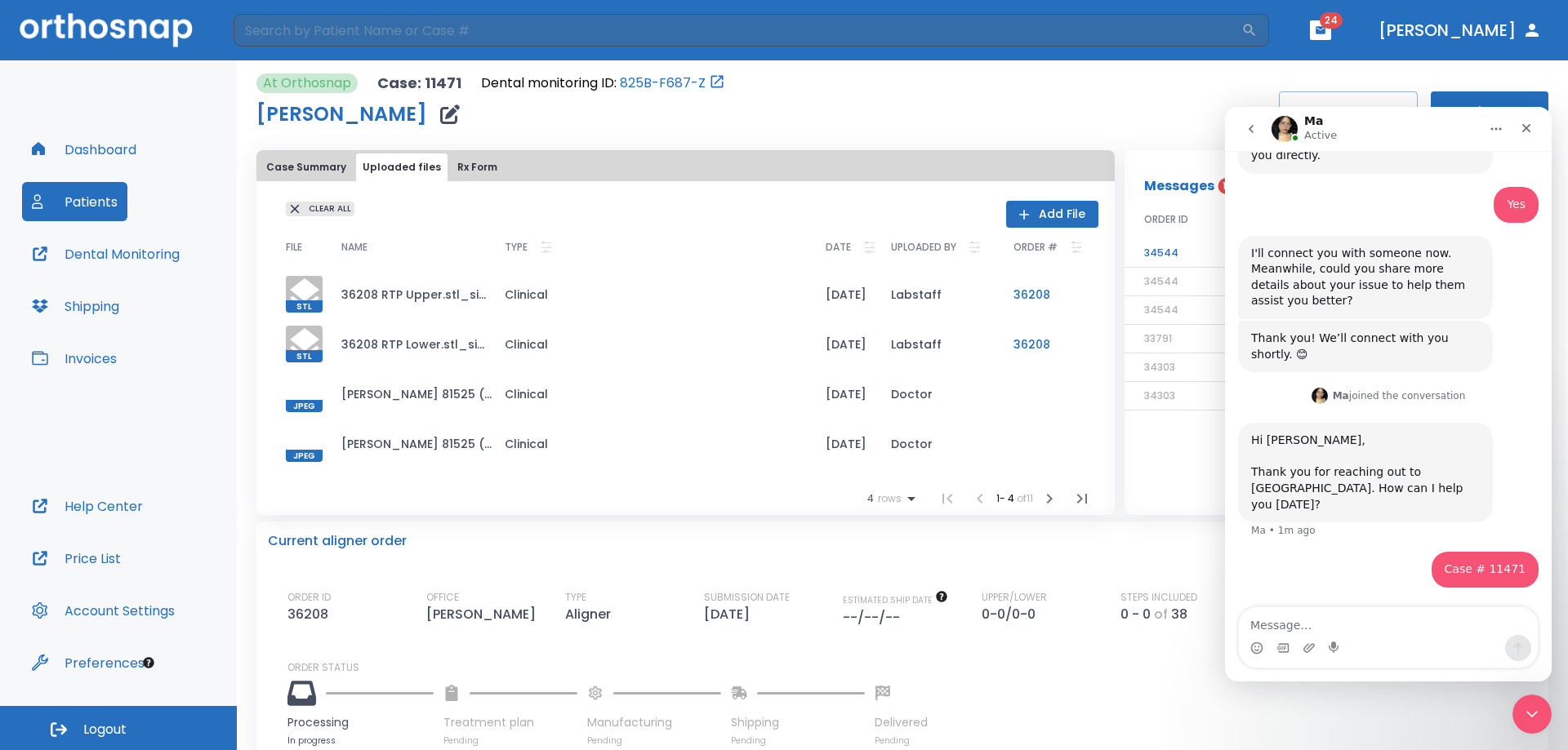
type textarea "W"
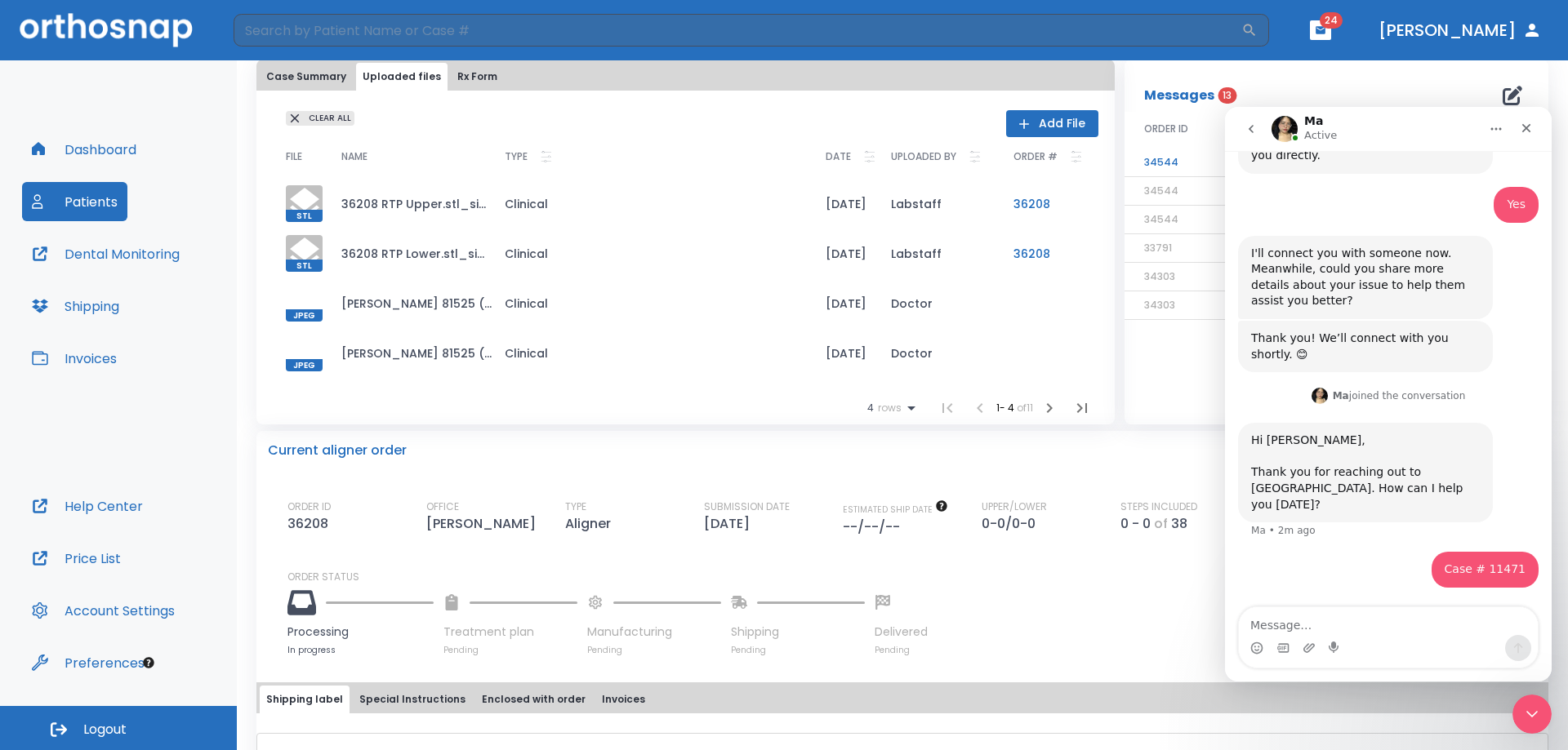
scroll to position [326, 0]
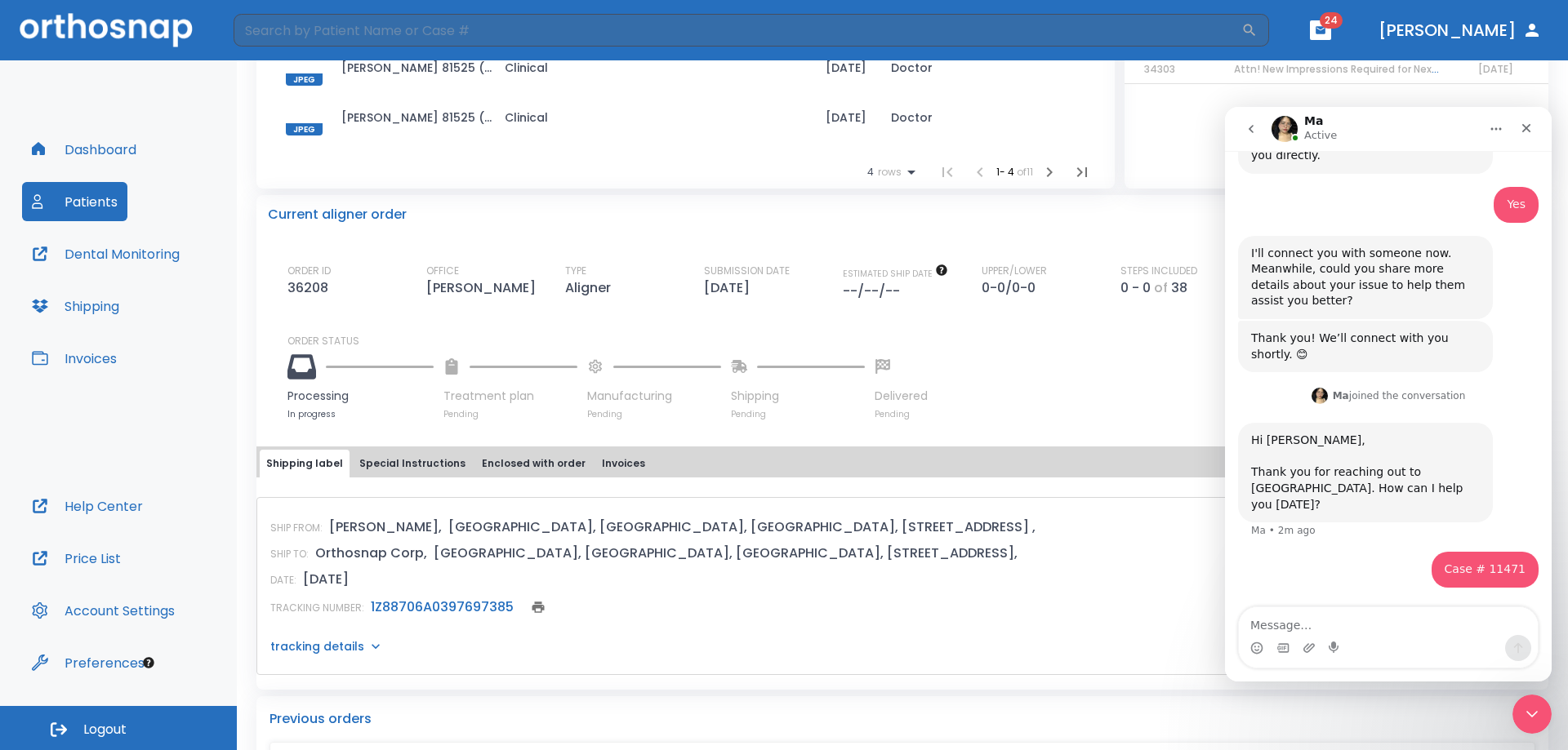
click at [1385, 618] on textarea "Message…" at bounding box center [1388, 621] width 299 height 28
click at [1417, 626] on textarea "Says processing and this was sent on 8/15" at bounding box center [1388, 621] width 299 height 28
type textarea "Says processing and this was submitted on 8/15"
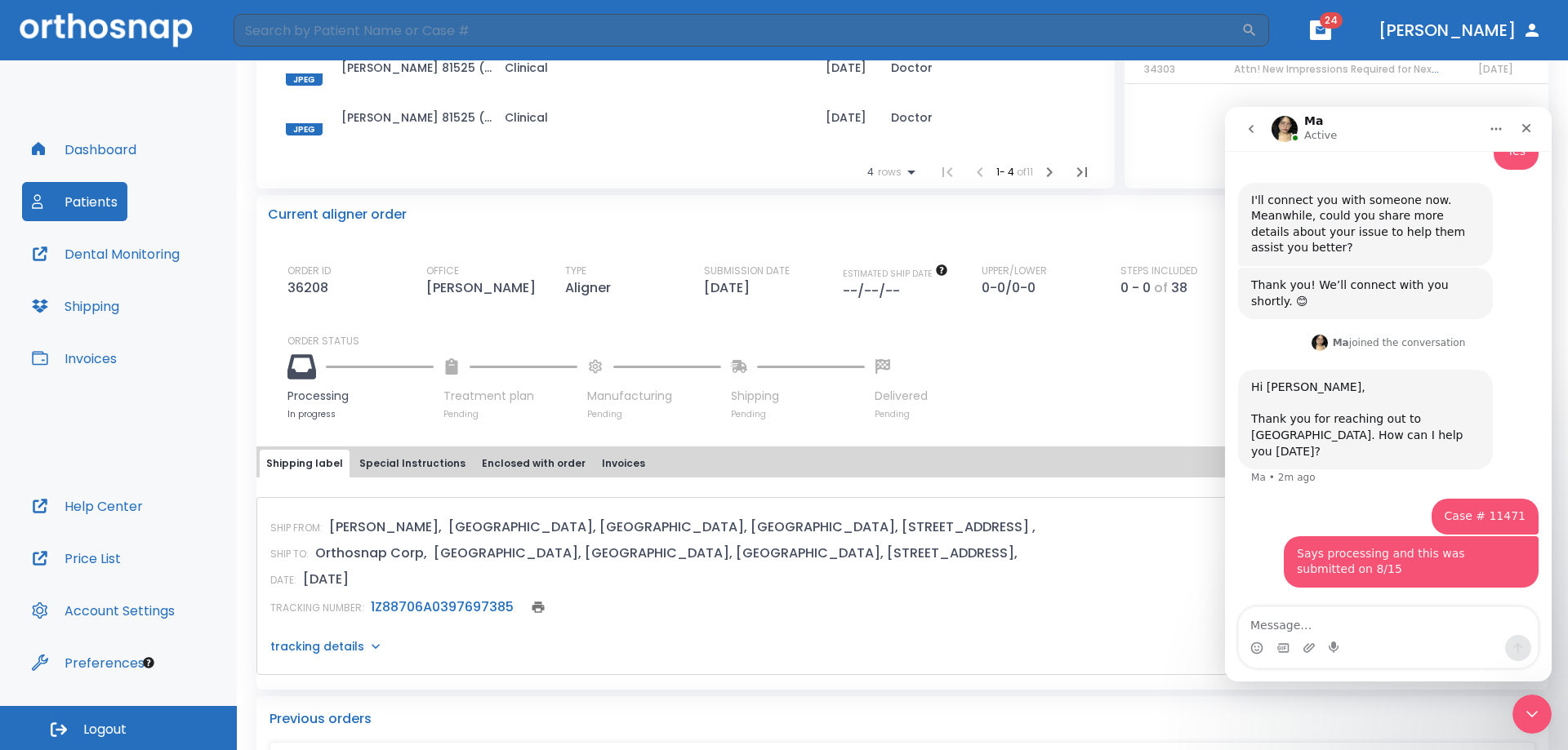
click at [1408, 627] on textarea "Message…" at bounding box center [1388, 621] width 299 height 28
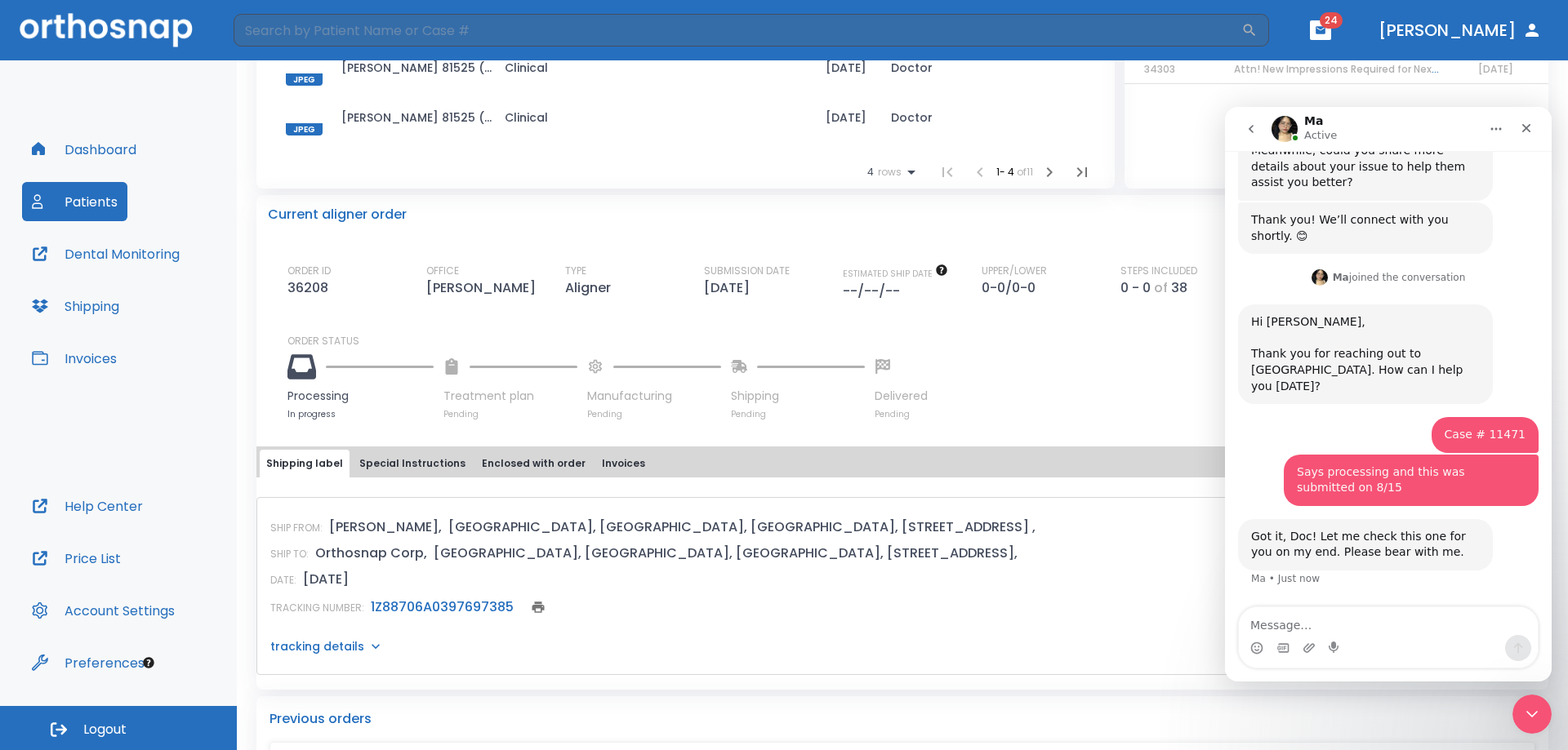
scroll to position [526, 0]
click at [1393, 624] on textarea "Message…" at bounding box center [1388, 621] width 299 height 28
type textarea "Thanks"
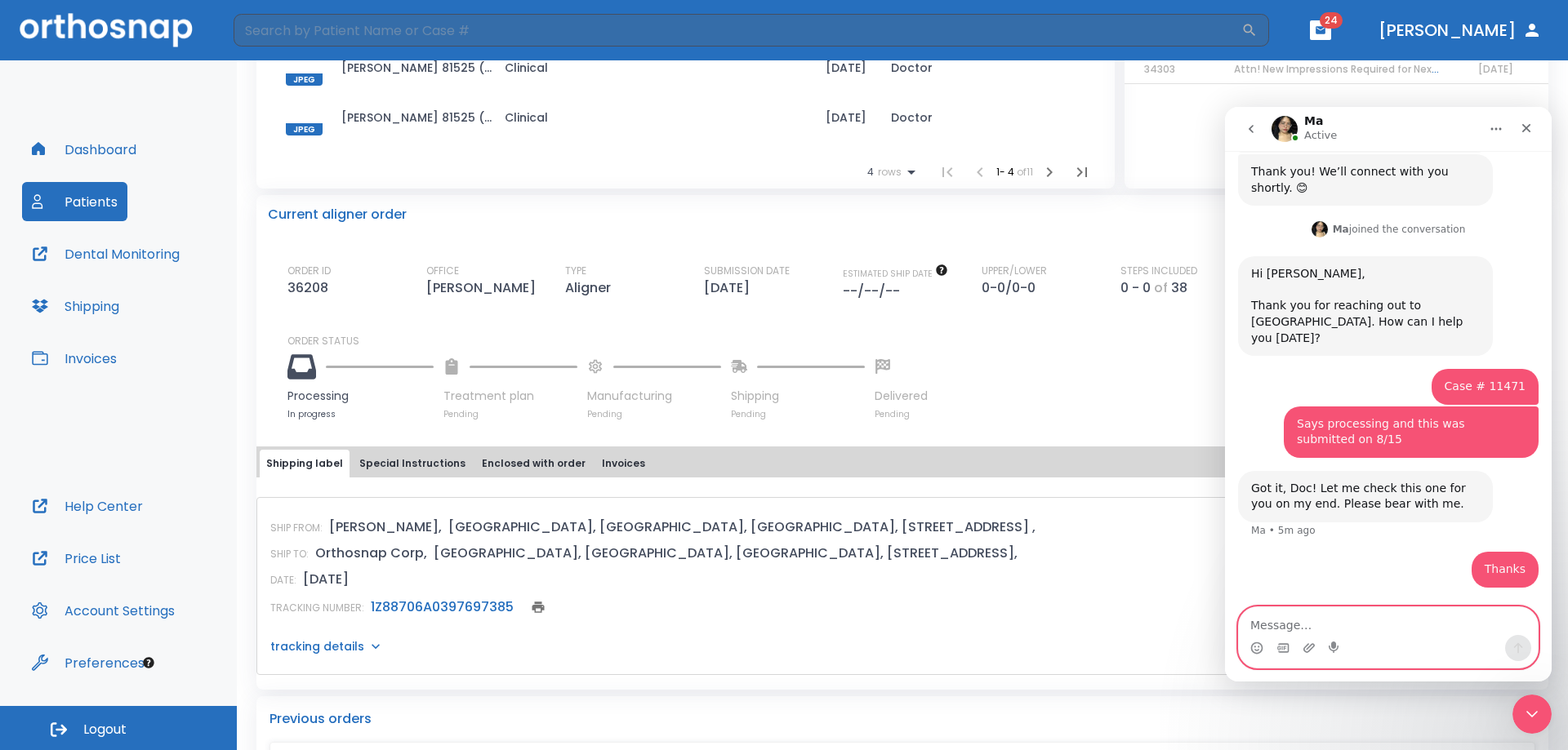
click at [1401, 624] on textarea "Message…" at bounding box center [1388, 621] width 299 height 28
click at [1344, 620] on textarea "Message…" at bounding box center [1388, 621] width 299 height 28
type textarea "!!!"
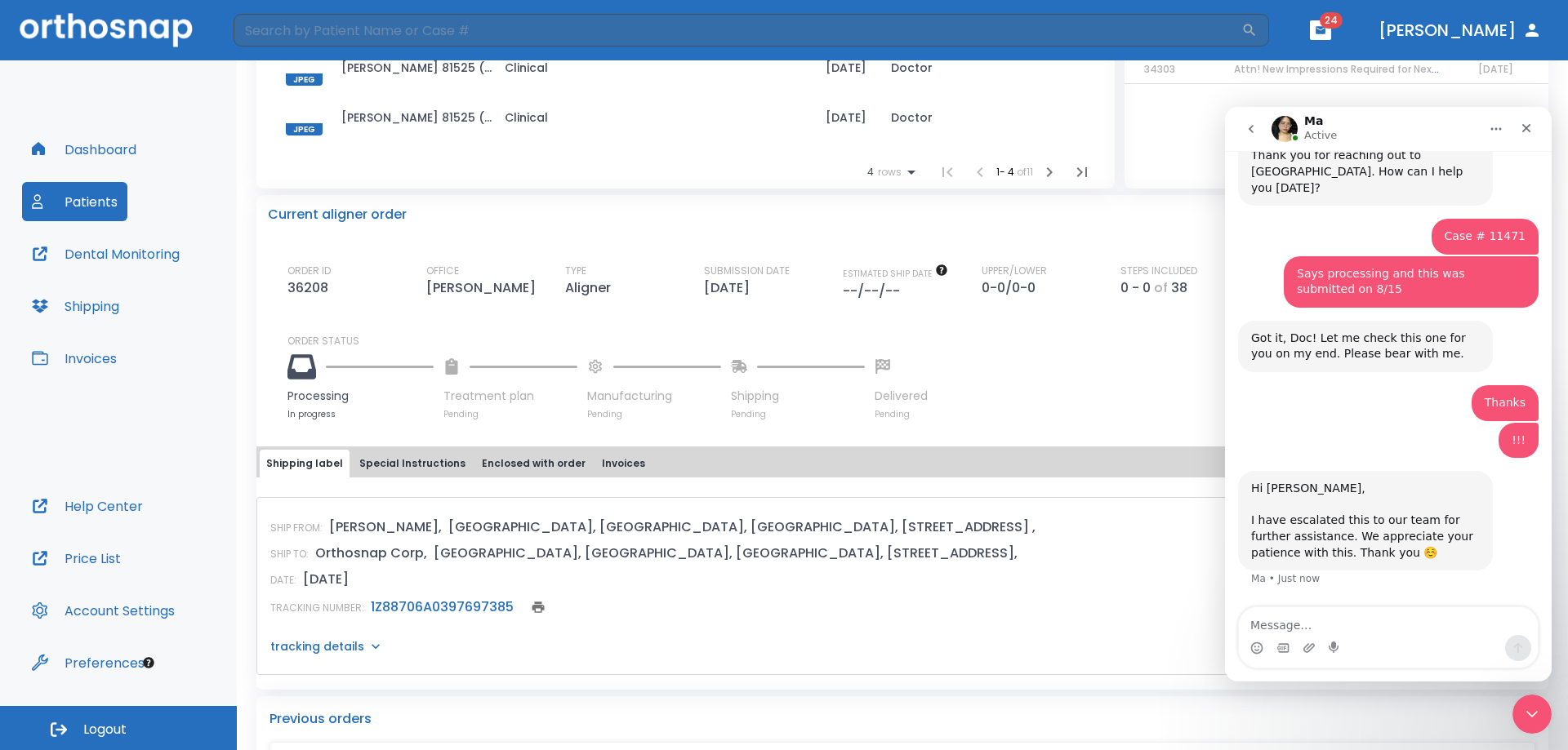
scroll to position [725, 0]
click at [1412, 623] on textarea "Message…" at bounding box center [1388, 621] width 299 height 28
type textarea "Thank you"
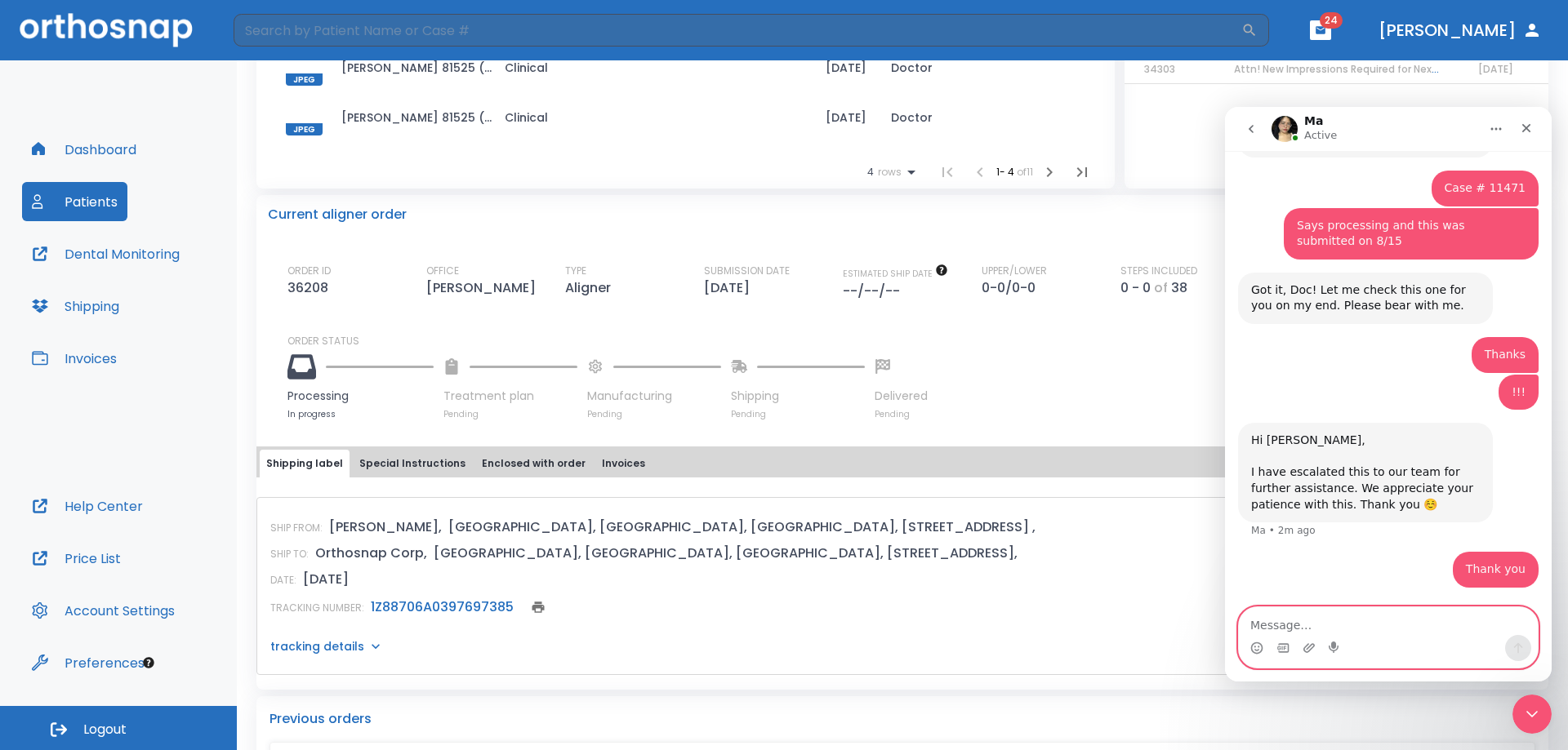
click at [1406, 633] on textarea "Message…" at bounding box center [1388, 621] width 299 height 28
click at [1343, 627] on textarea "Message…" at bounding box center [1388, 621] width 299 height 28
click at [1329, 621] on textarea "Message…" at bounding box center [1388, 621] width 299 height 28
click at [1394, 638] on div "Intercom messenger" at bounding box center [1388, 648] width 299 height 26
click at [1374, 617] on textarea "Message…" at bounding box center [1388, 621] width 299 height 28
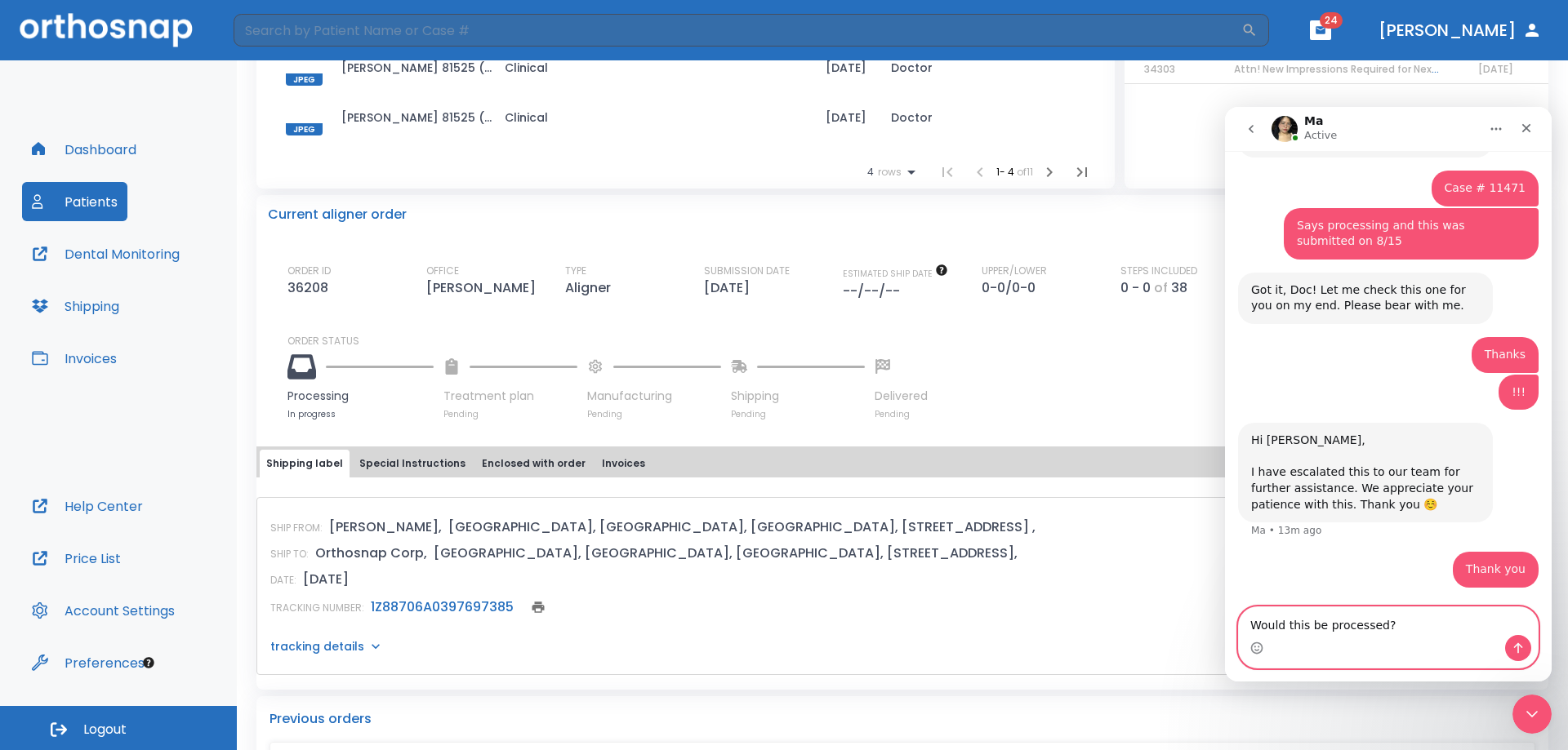
type textarea "Would this be processed?"
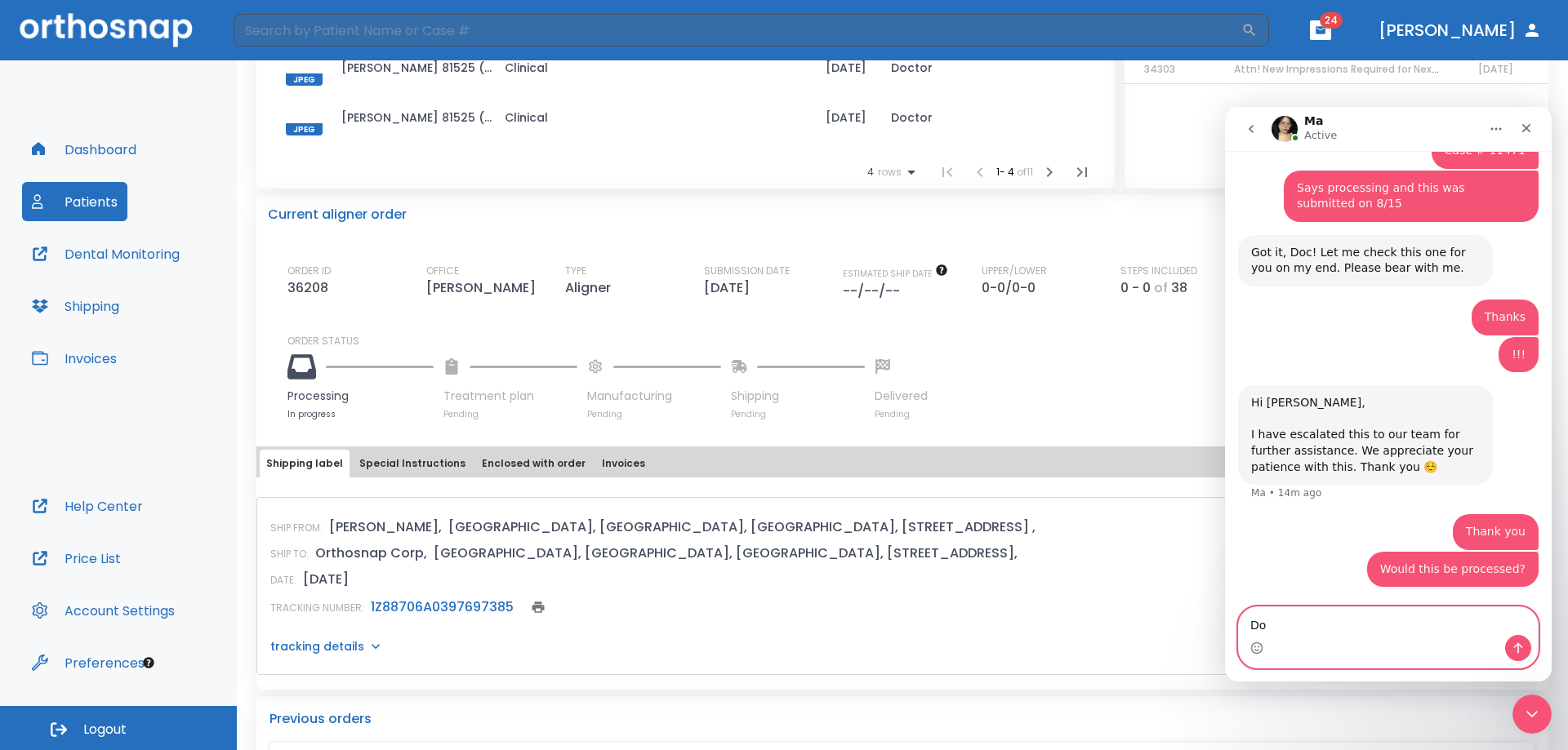
type textarea "D"
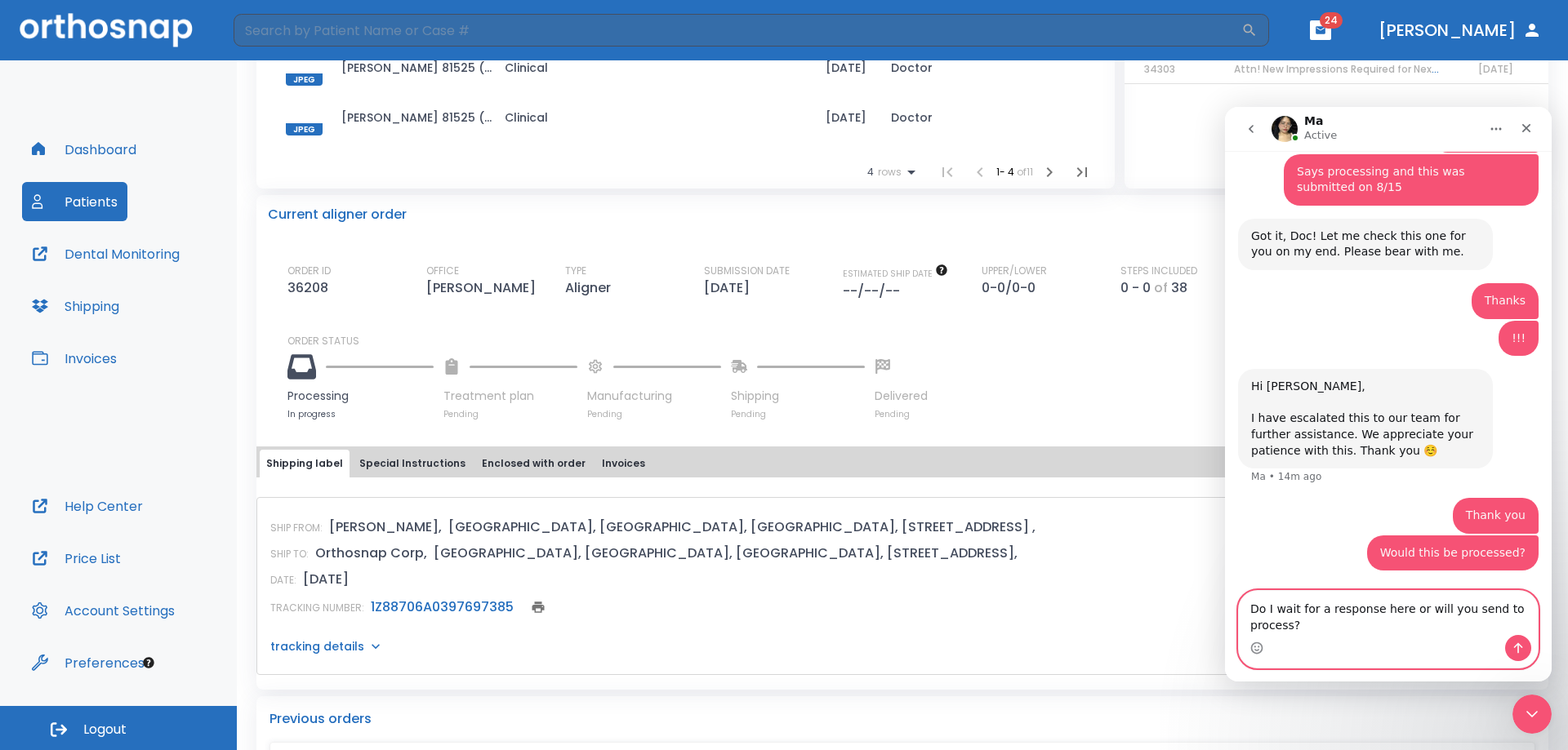
type textarea "Do I wait for a response here or will you send to process?"
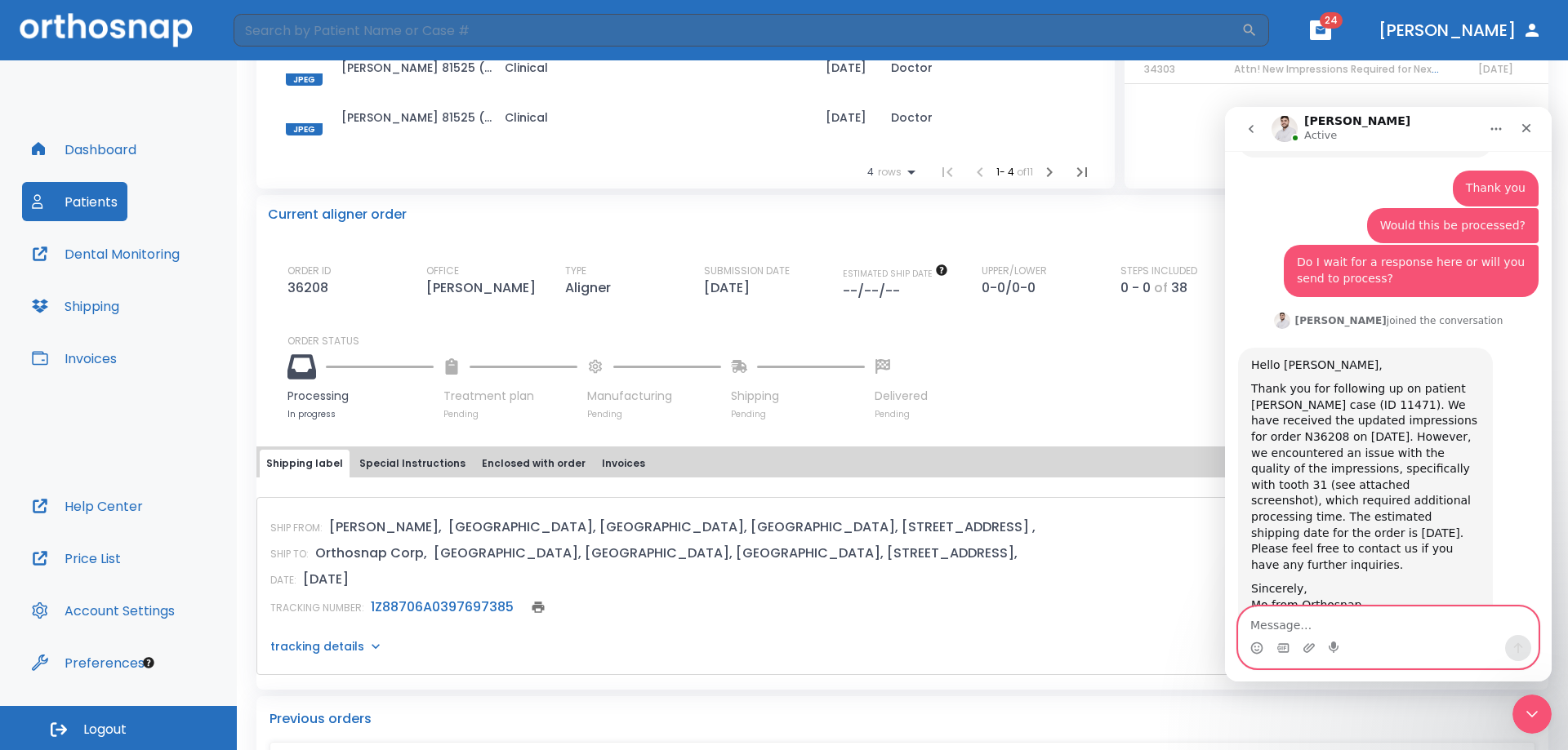
scroll to position [1217, 0]
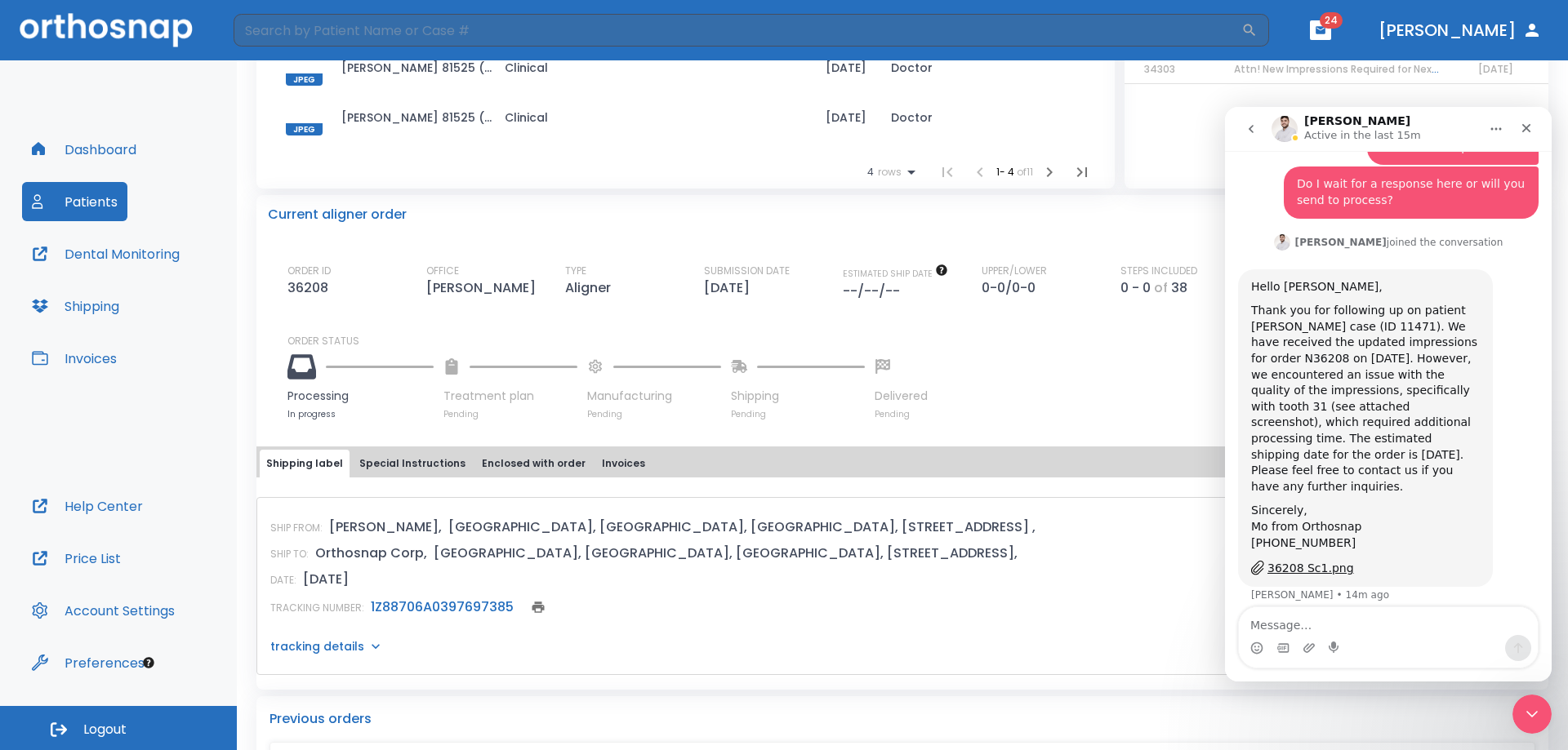
drag, startPoint x: 1410, startPoint y: 644, endPoint x: 1389, endPoint y: 624, distance: 29.0
click at [1409, 642] on div "Intercom messenger" at bounding box center [1388, 648] width 299 height 26
click at [1386, 619] on textarea "Message…" at bounding box center [1388, 621] width 299 height 28
type textarea "Thank you"
